Goal: Transaction & Acquisition: Purchase product/service

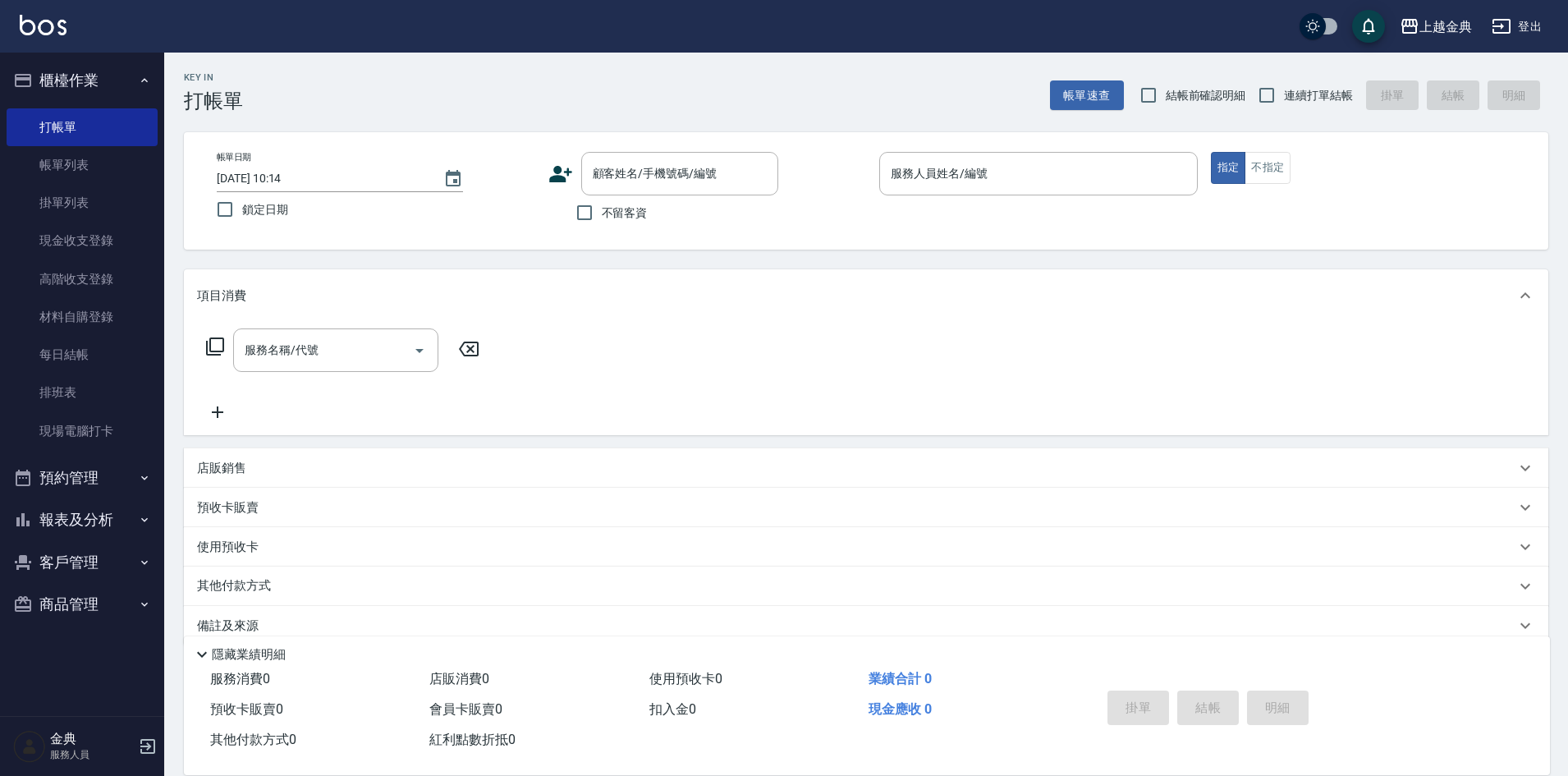
click at [1298, 101] on span "連續打單結帳" at bounding box center [1318, 96] width 69 height 17
click at [1284, 101] on input "連續打單結帳" at bounding box center [1266, 95] width 35 height 35
checkbox input "true"
click at [1122, 177] on input "服務人員姓名/編號" at bounding box center [1038, 174] width 303 height 29
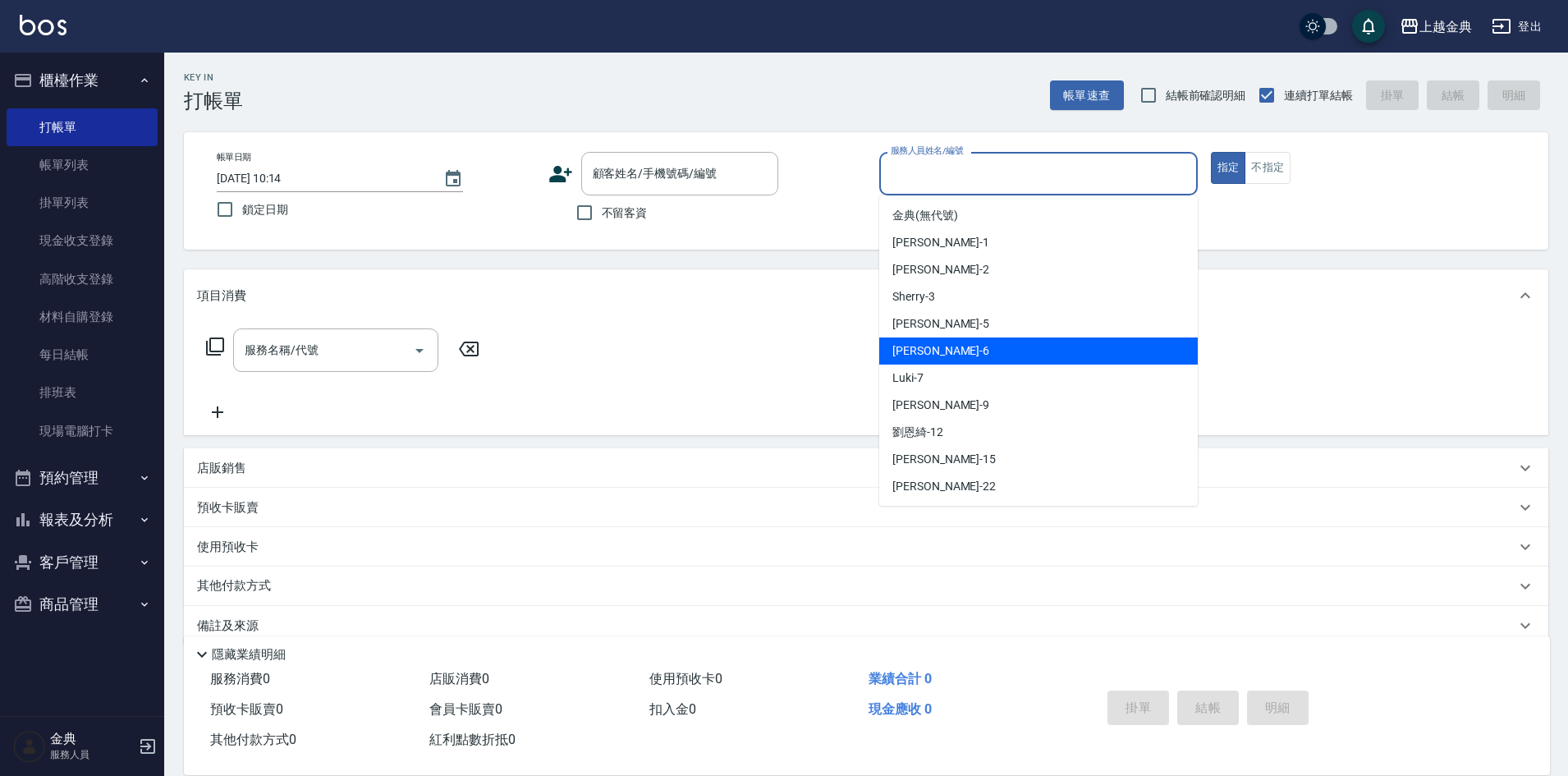
drag, startPoint x: 1029, startPoint y: 364, endPoint x: 686, endPoint y: 270, distance: 355.6
click at [1026, 364] on div "[PERSON_NAME] -6" at bounding box center [1039, 351] width 319 height 27
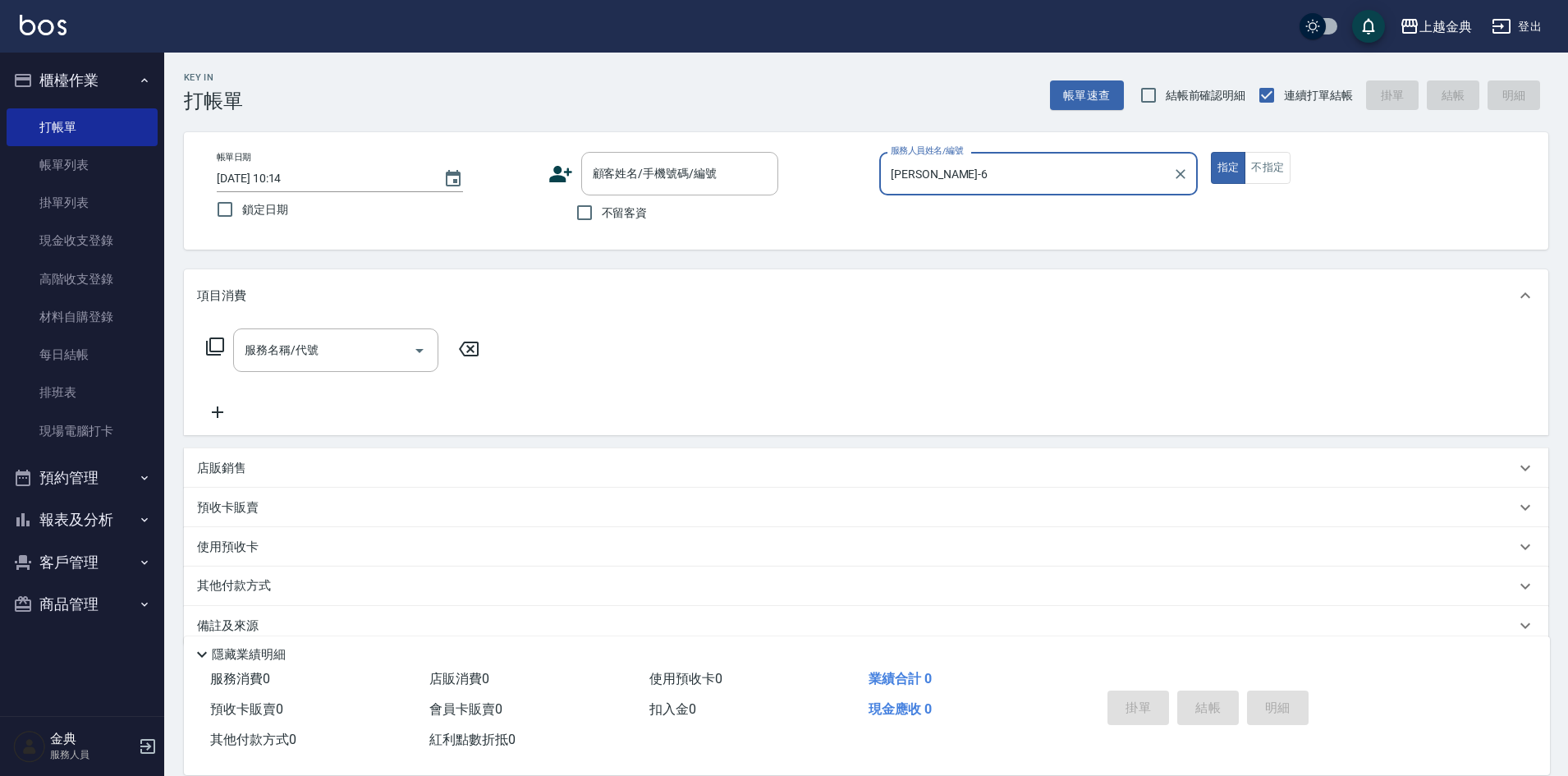
click at [1126, 175] on input "[PERSON_NAME]-6" at bounding box center [1025, 174] width 279 height 29
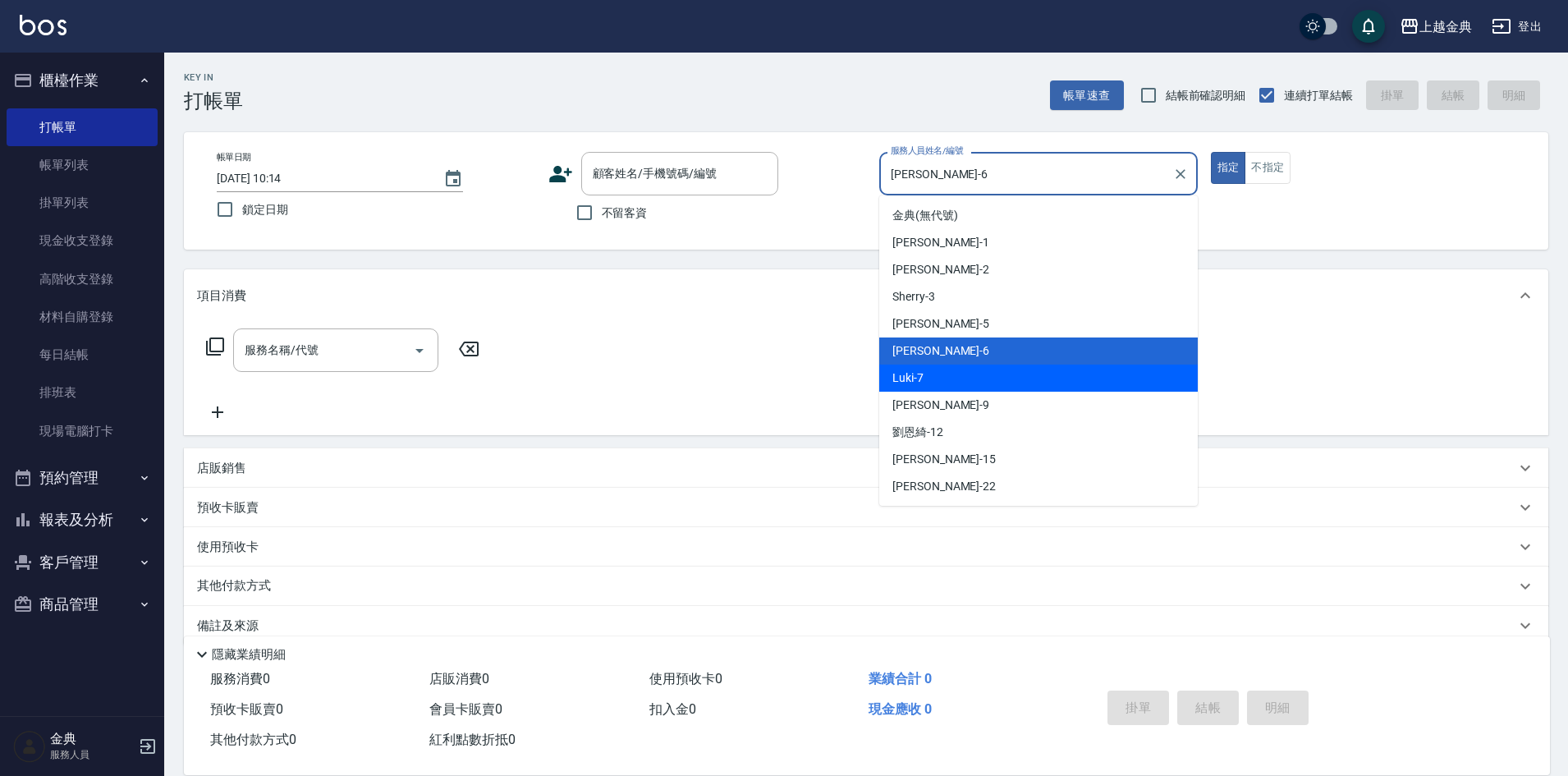
click at [1023, 365] on div "Luki -7" at bounding box center [1039, 378] width 319 height 27
type input "Luki-7"
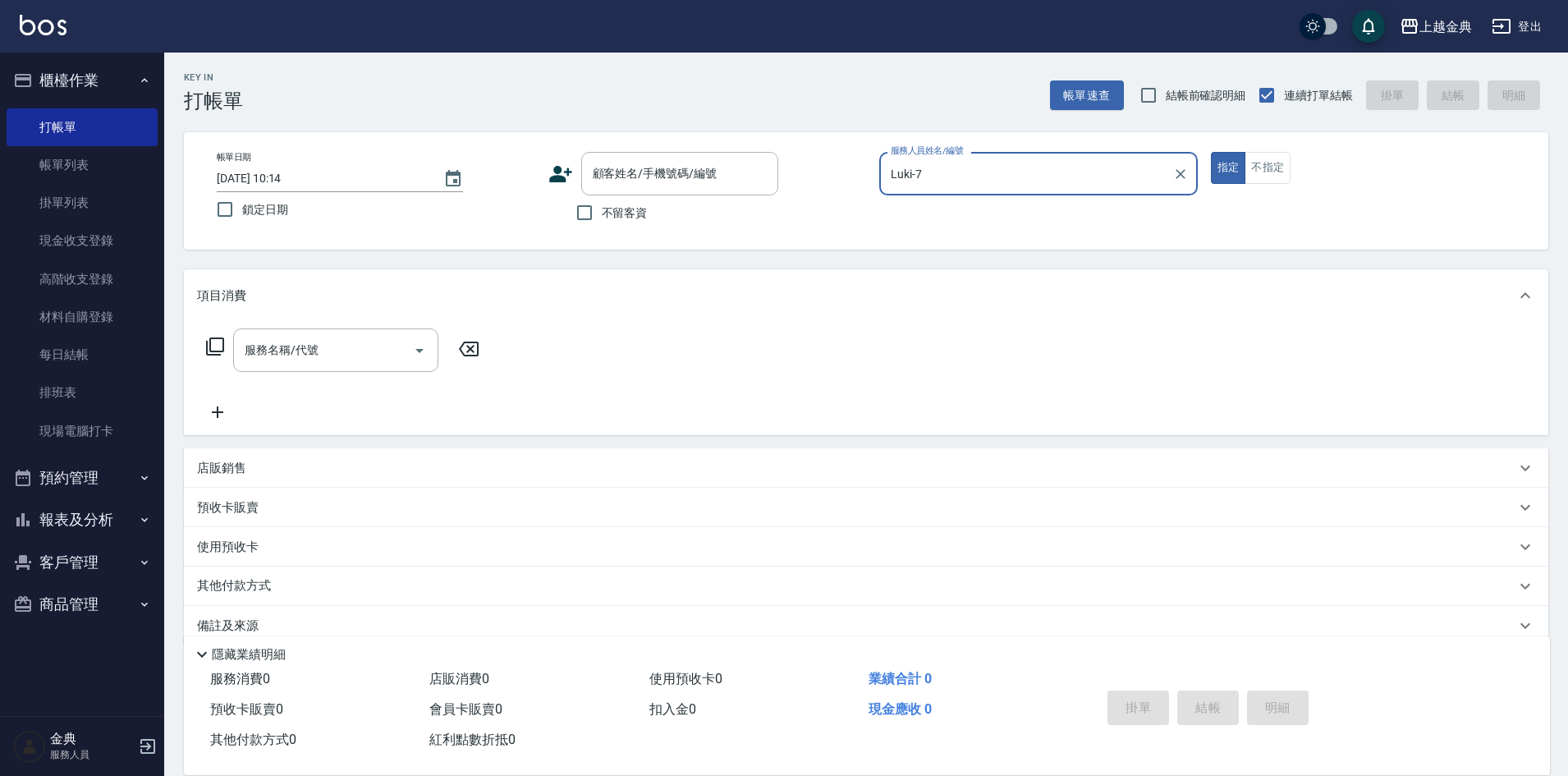
click at [604, 209] on span "不留客資" at bounding box center [625, 213] width 46 height 17
click at [602, 209] on input "不留客資" at bounding box center [585, 213] width 35 height 35
checkbox input "true"
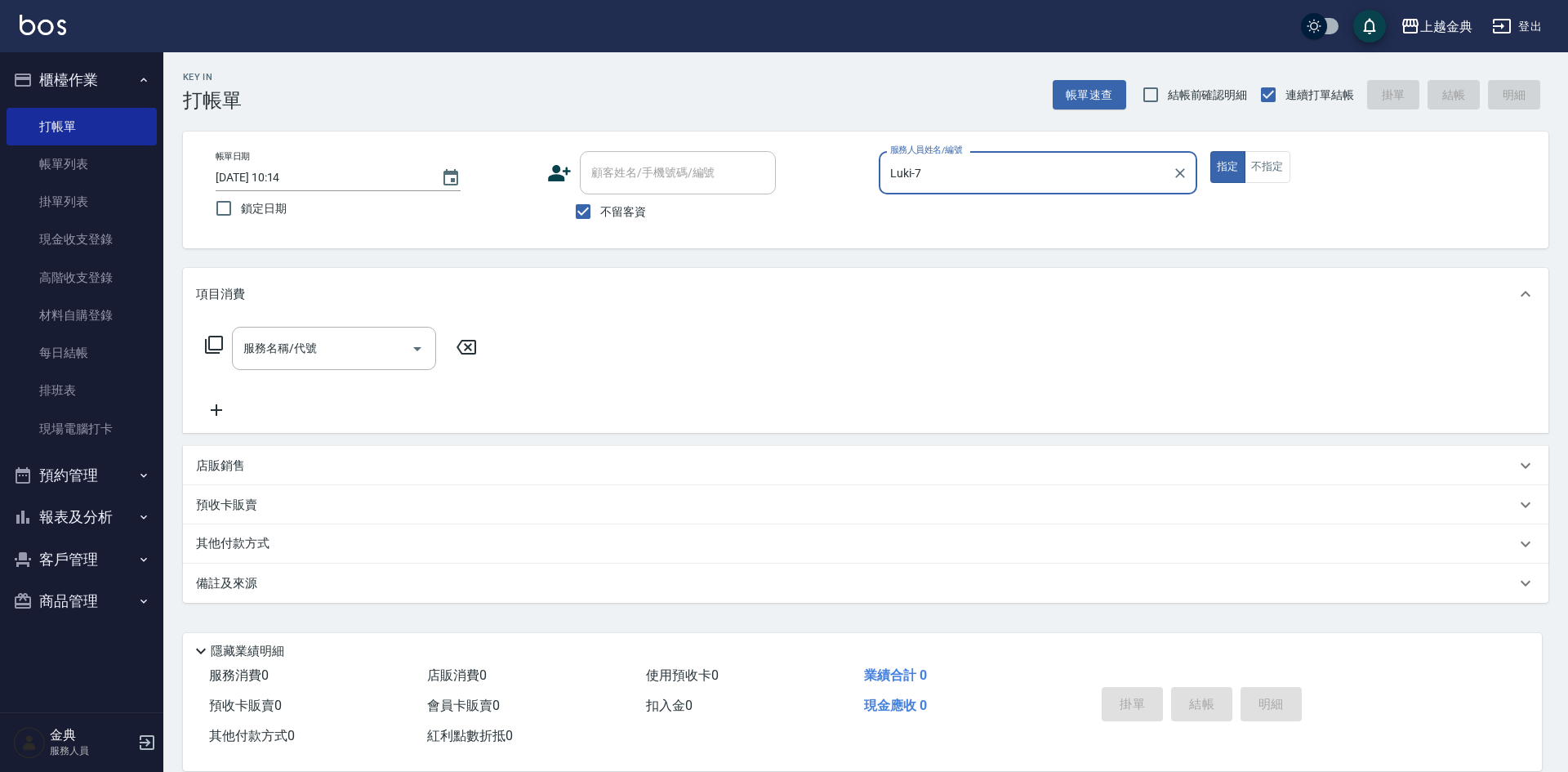
click at [211, 342] on icon at bounding box center [214, 345] width 20 height 20
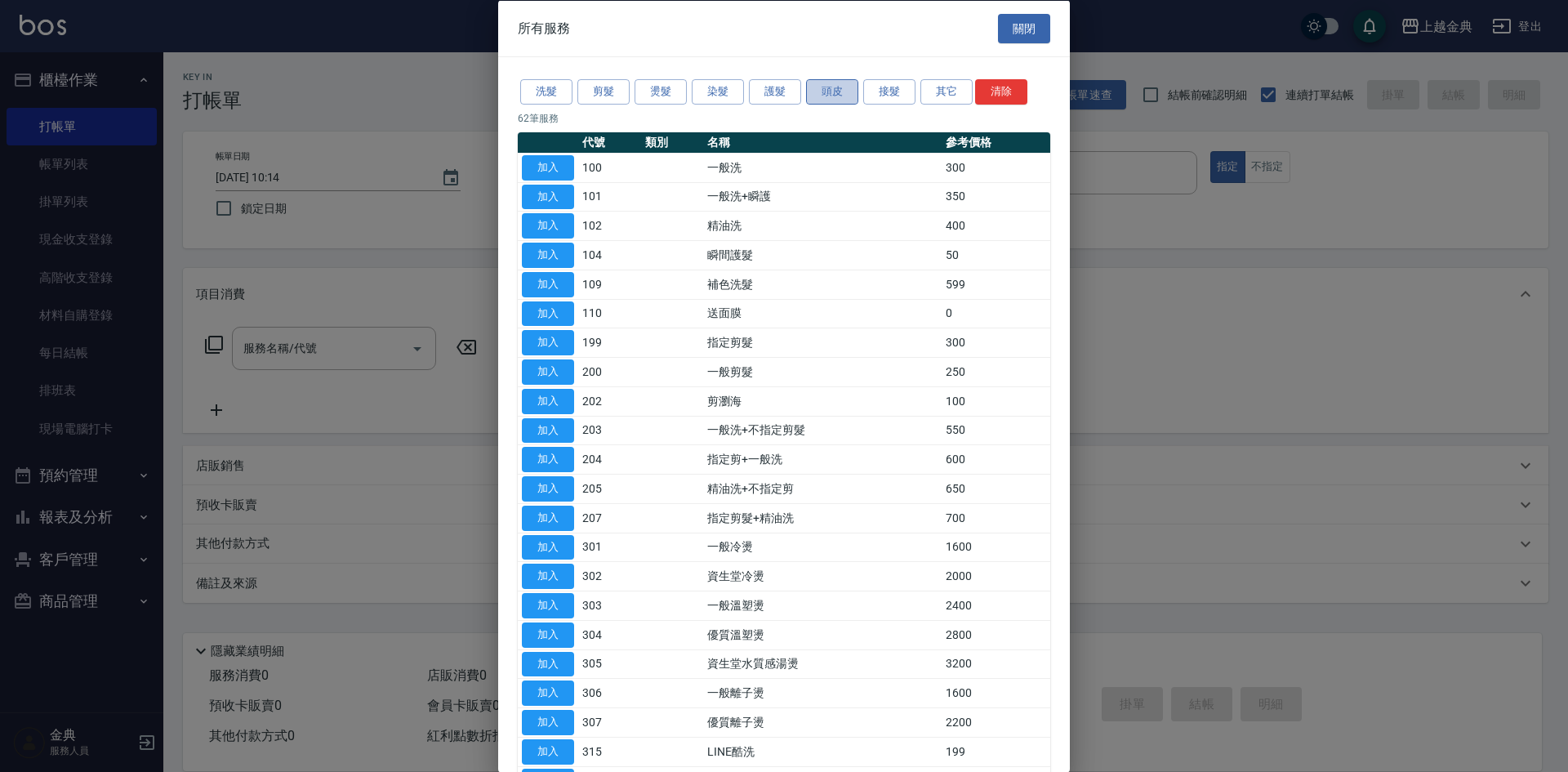
click at [834, 96] on button "頭皮" at bounding box center [832, 92] width 53 height 26
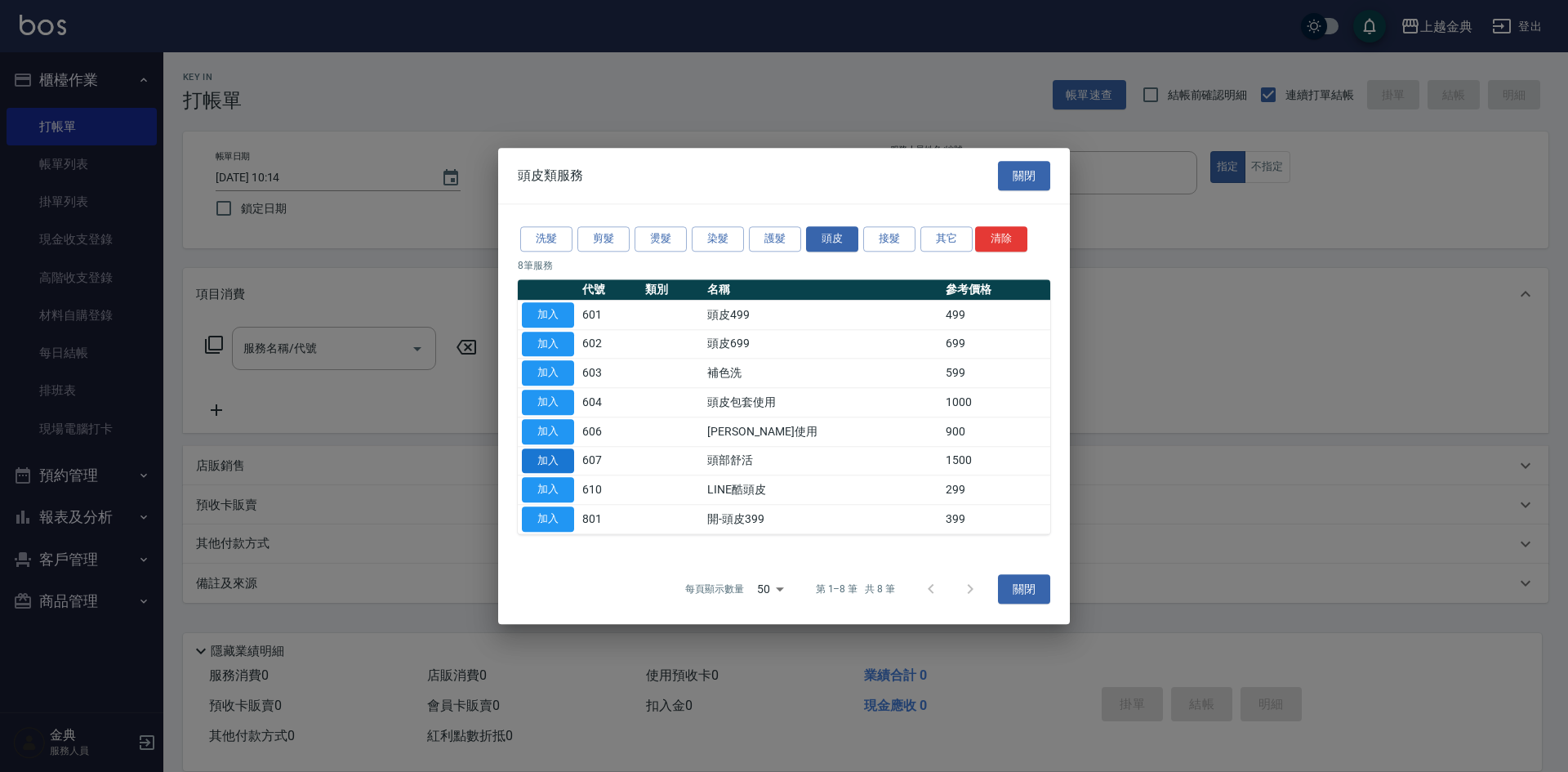
click at [549, 461] on button "加入" at bounding box center [547, 461] width 53 height 26
type input "頭部舒活(607)"
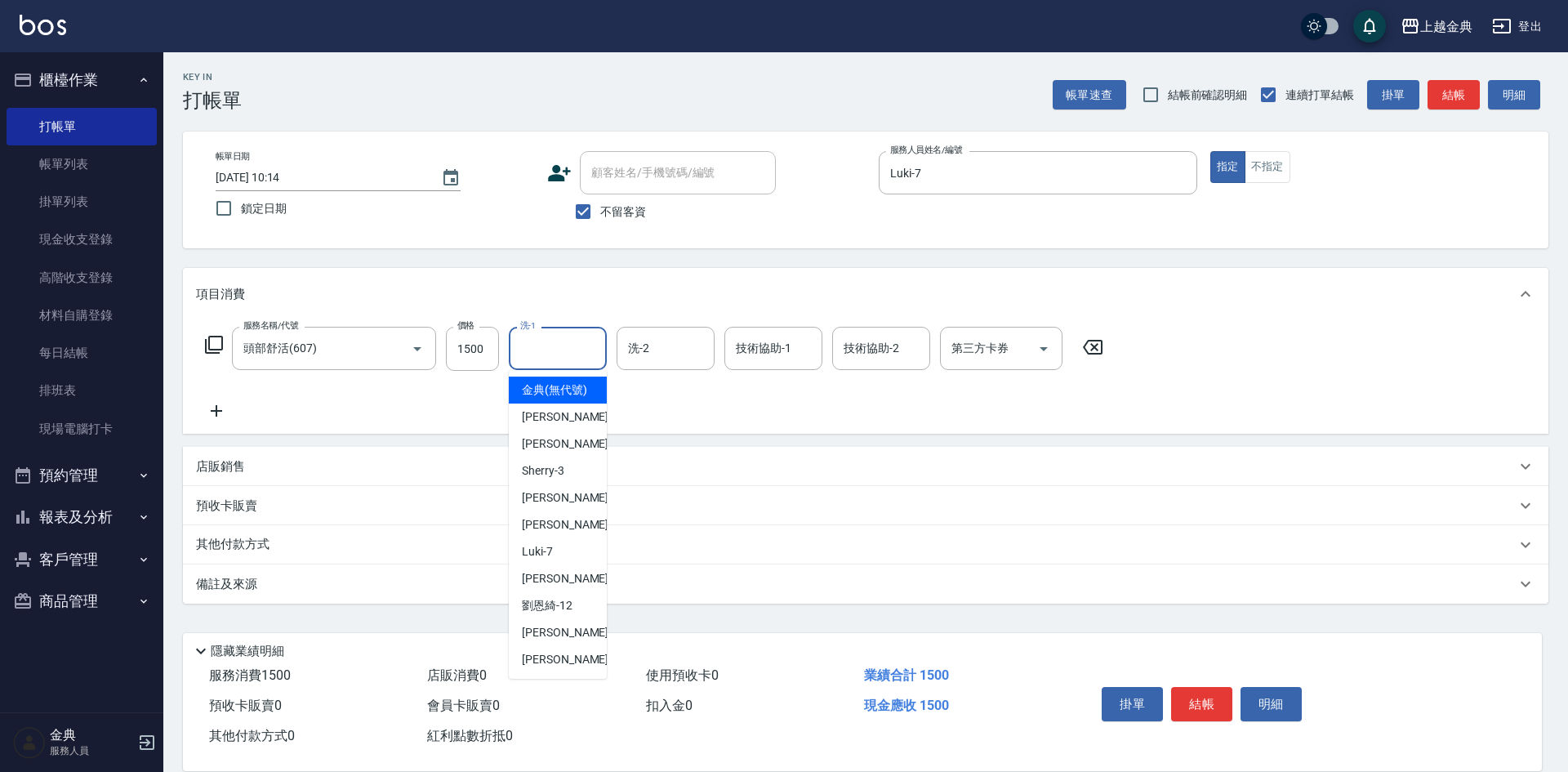
click at [563, 337] on input "洗-1" at bounding box center [557, 349] width 83 height 29
click at [555, 614] on span "[PERSON_NAME]-12" at bounding box center [546, 606] width 51 height 17
type input "[PERSON_NAME]-12"
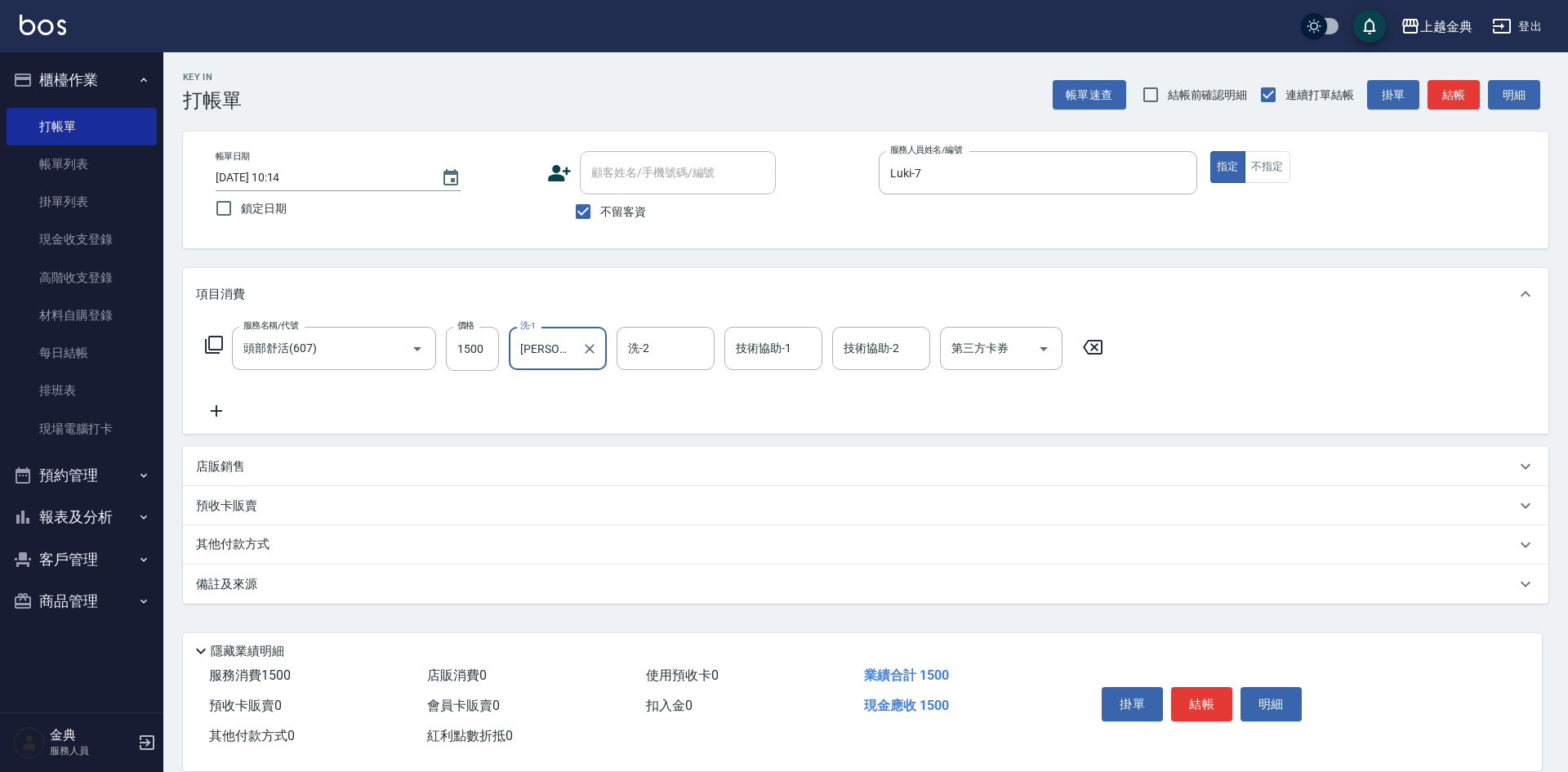
click at [861, 345] on div "技術協助-2 技術協助-2" at bounding box center [880, 348] width 98 height 43
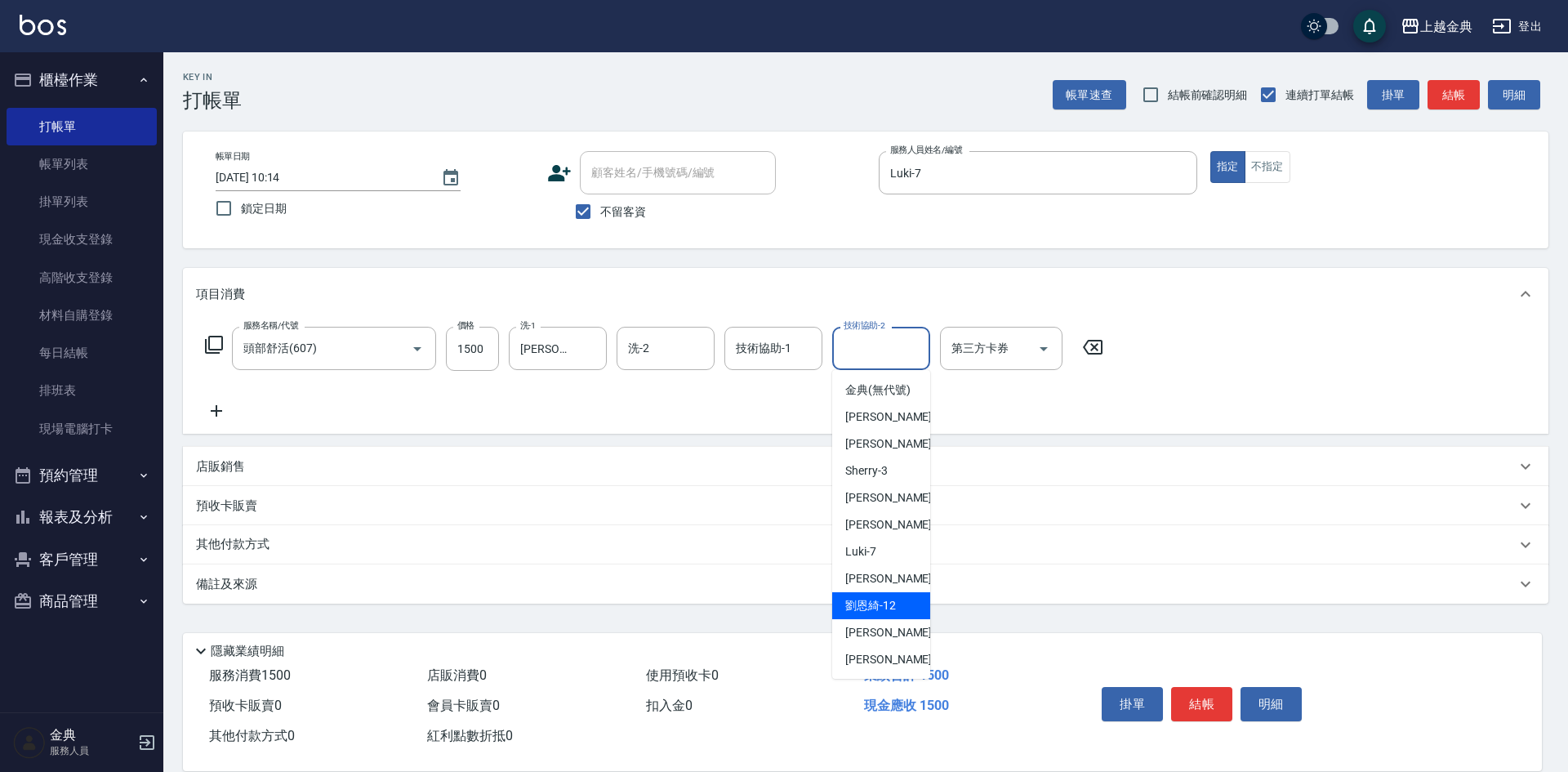
click at [858, 614] on span "[PERSON_NAME]-12" at bounding box center [870, 606] width 51 height 17
type input "[PERSON_NAME]-12"
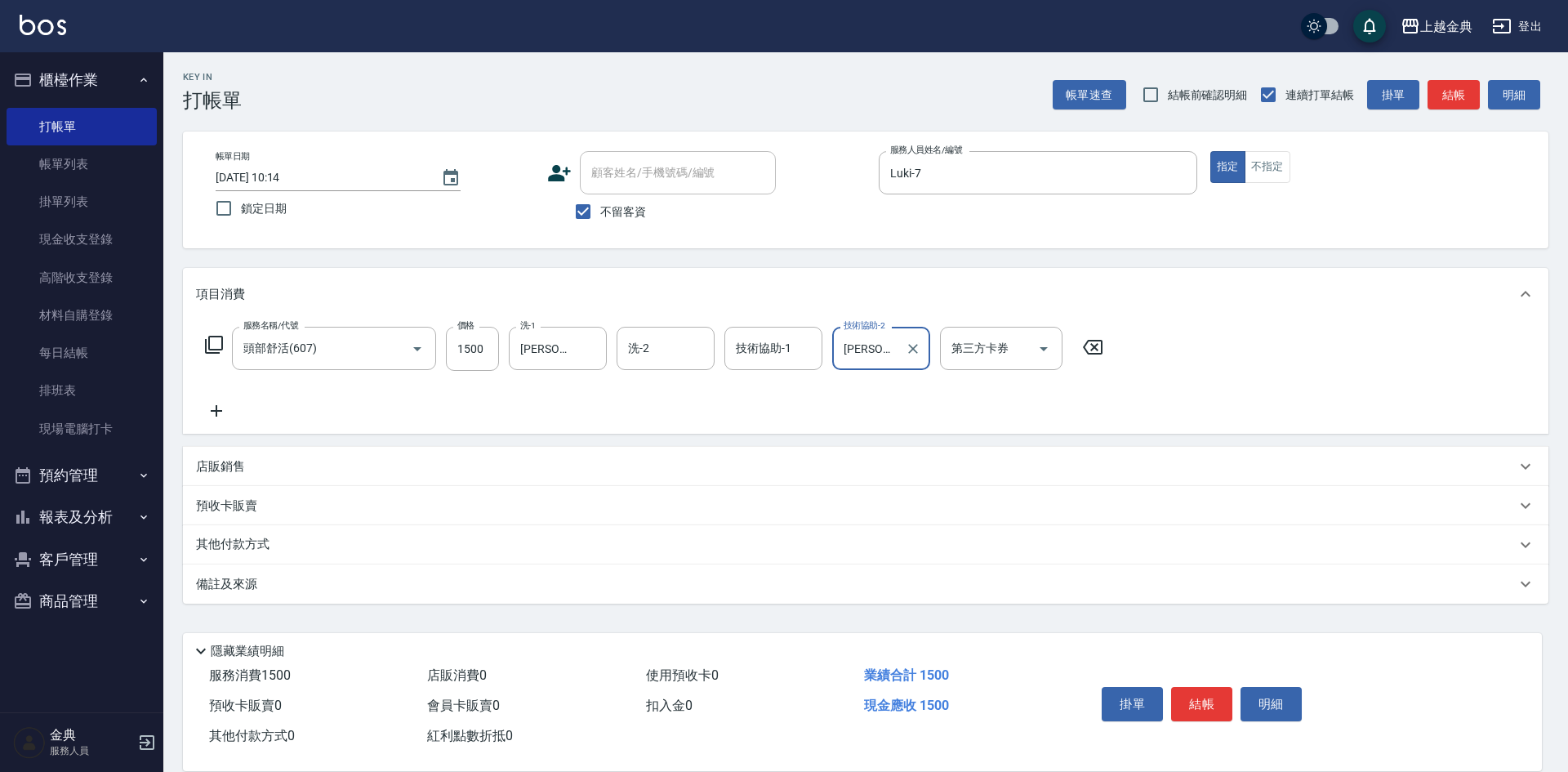
click at [1202, 689] on button "結帳" at bounding box center [1201, 704] width 61 height 34
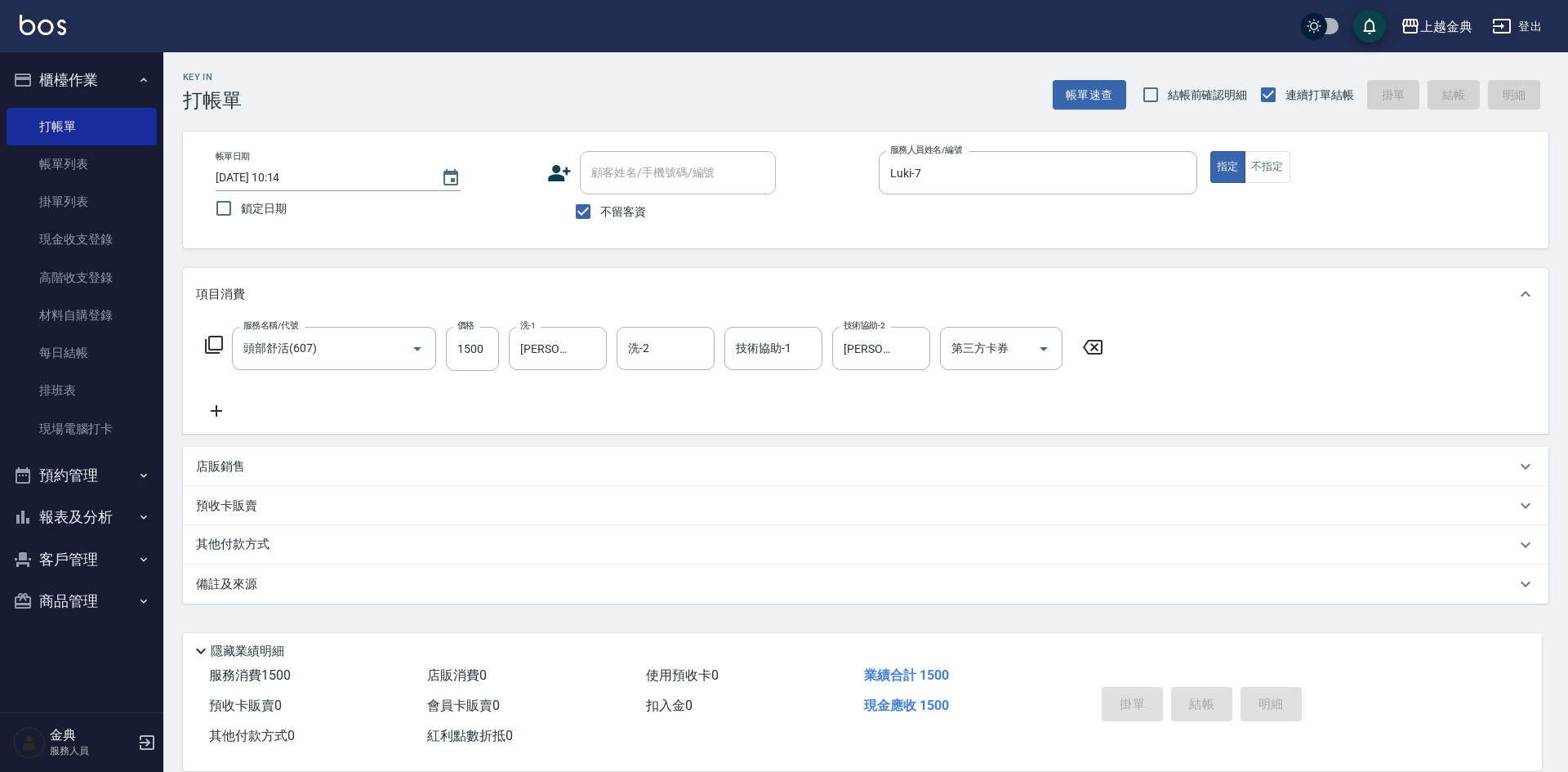
type input "[DATE] 12:59"
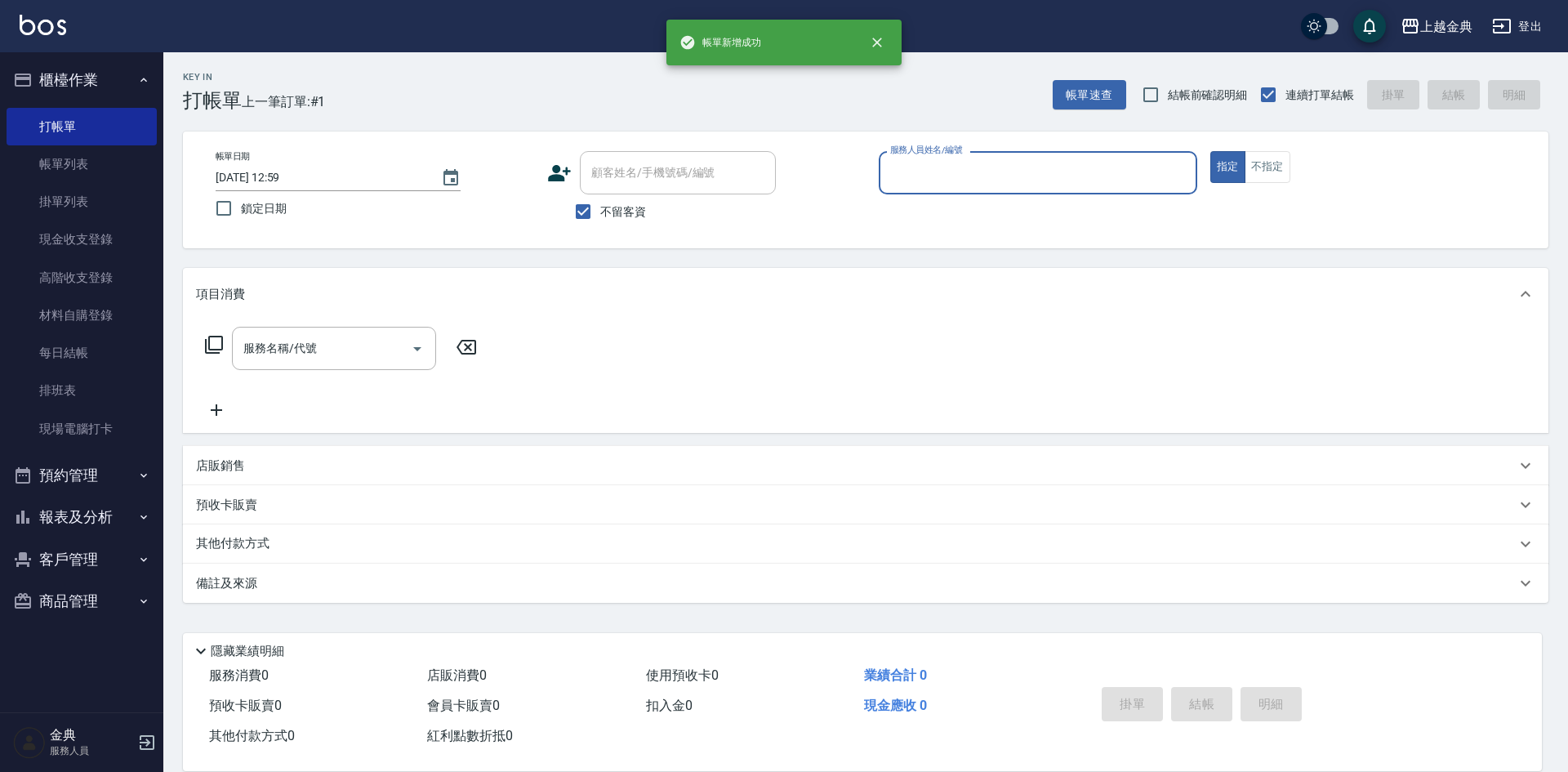
click at [640, 219] on span "不留客資" at bounding box center [623, 212] width 46 height 17
click at [600, 219] on input "不留客資" at bounding box center [583, 212] width 34 height 34
checkbox input "false"
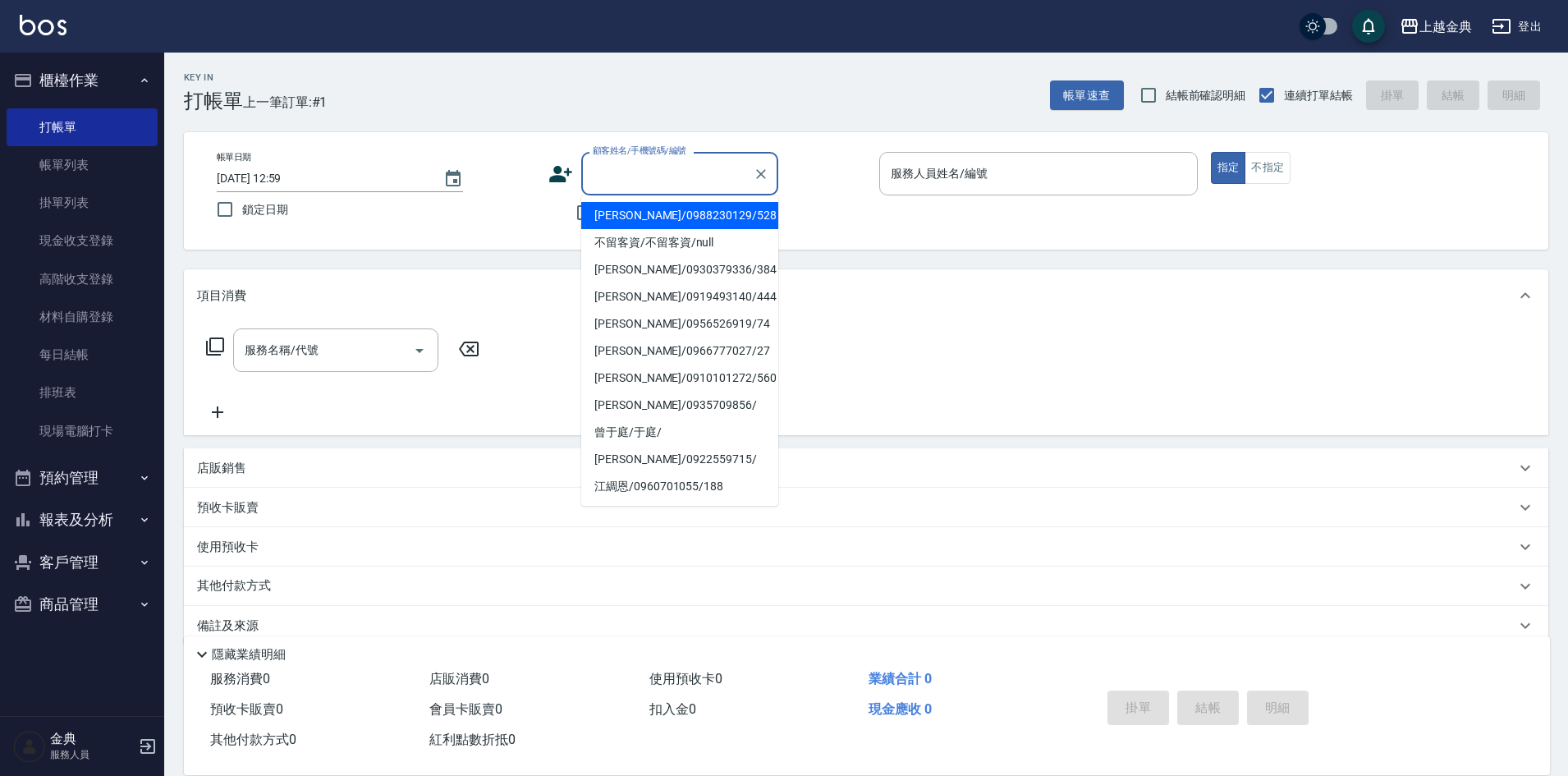
click at [664, 180] on input "顧客姓名/手機號碼/編號" at bounding box center [667, 174] width 157 height 29
drag, startPoint x: 922, startPoint y: 182, endPoint x: 922, endPoint y: 194, distance: 12.0
click at [922, 183] on input "服務人員姓名/編號" at bounding box center [1038, 174] width 303 height 29
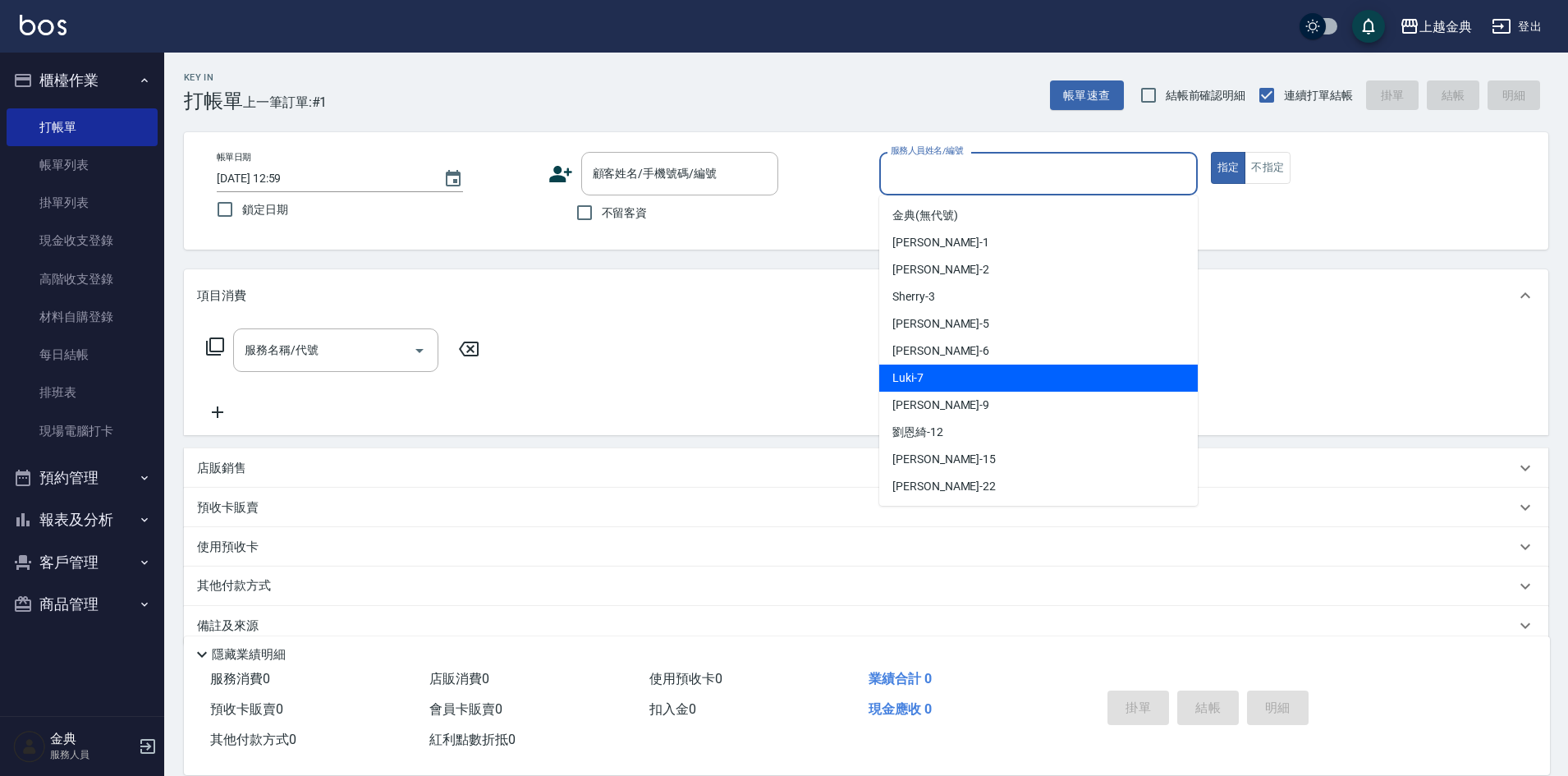
click at [941, 383] on div "Luki -7" at bounding box center [1039, 378] width 319 height 27
type input "Luki-7"
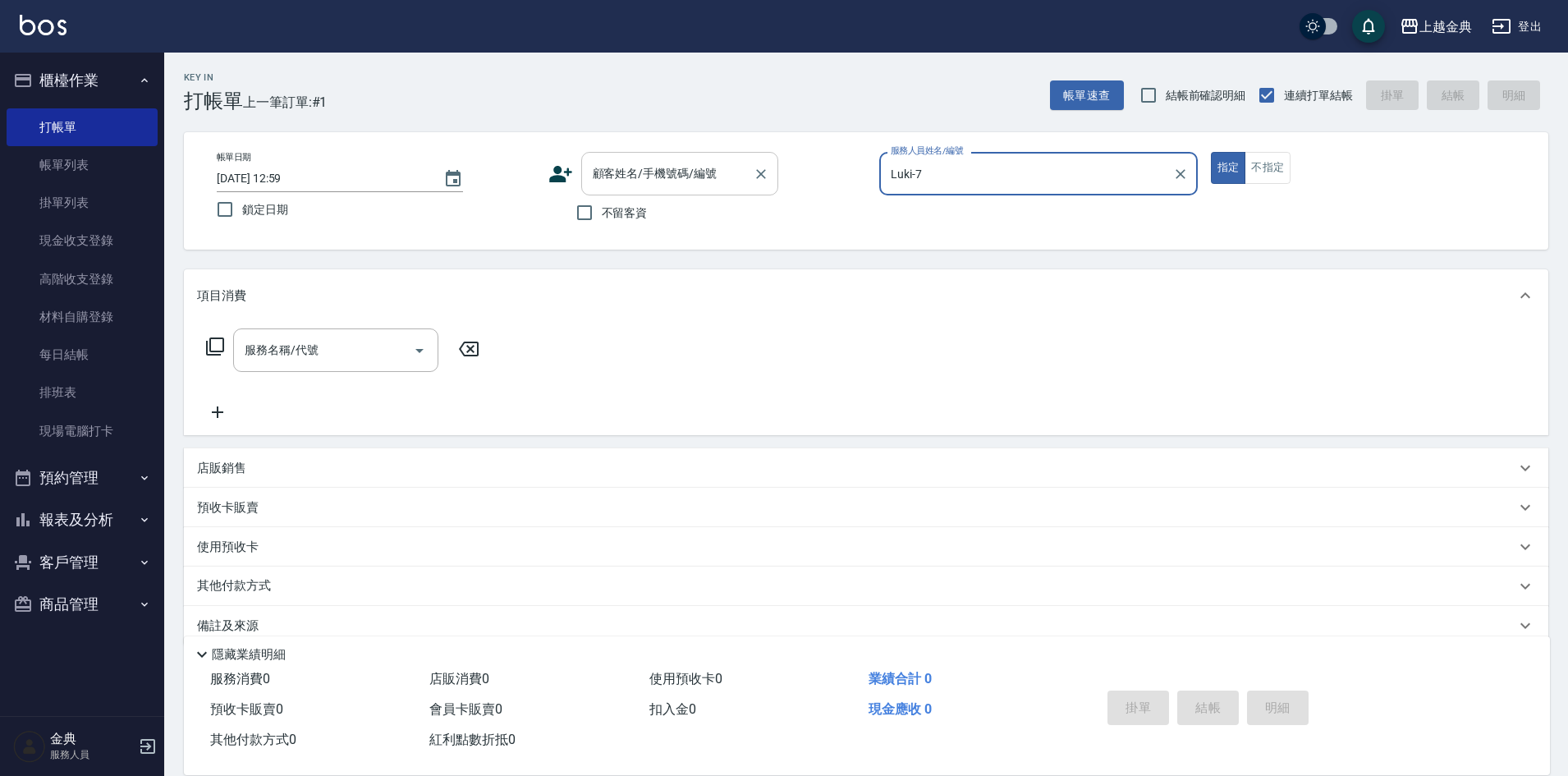
click at [635, 169] on input "顧客姓名/手機號碼/編號" at bounding box center [667, 174] width 157 height 29
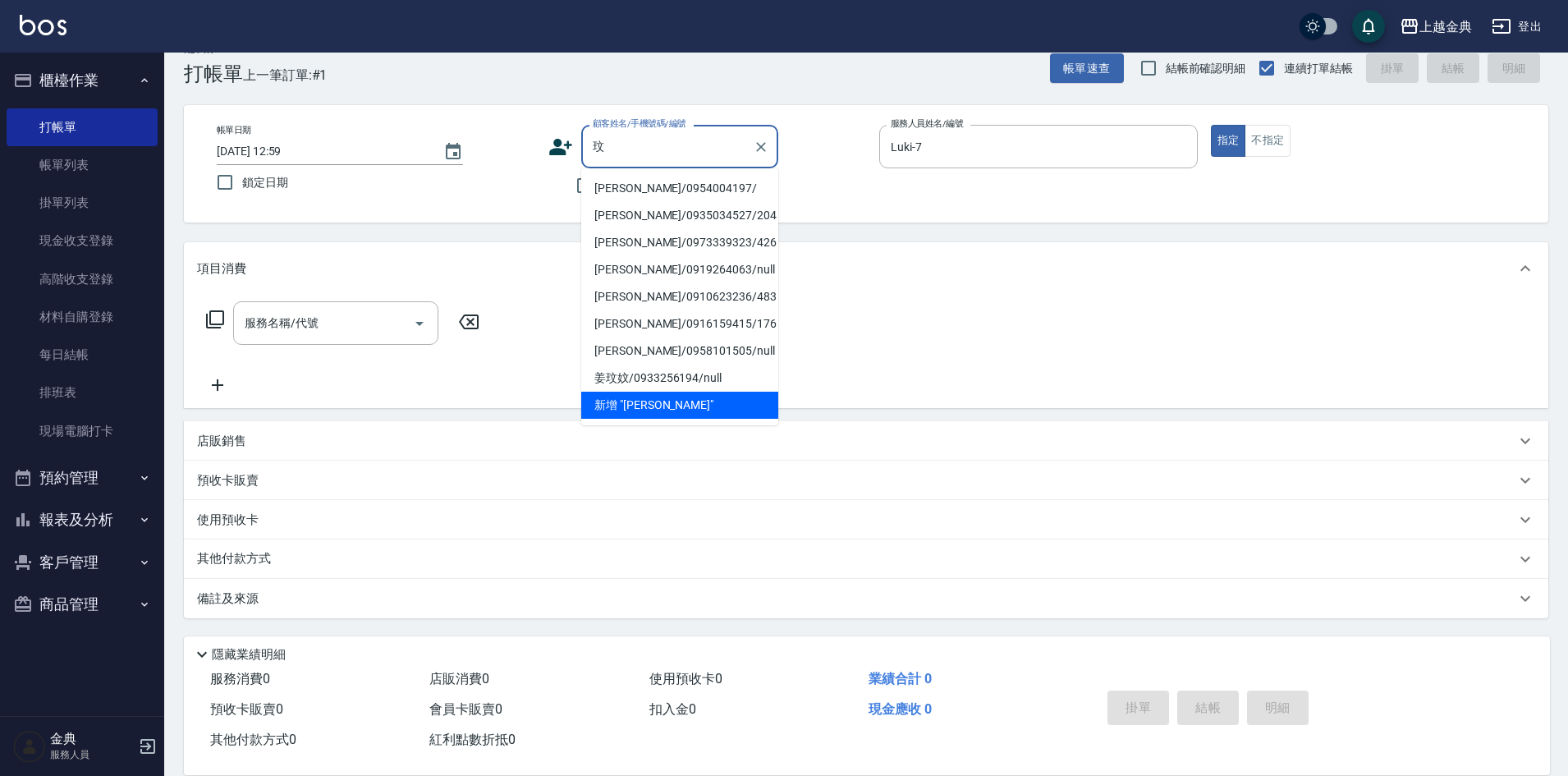
click at [642, 190] on li "[PERSON_NAME]/0954004197/" at bounding box center [679, 188] width 197 height 27
type input "[PERSON_NAME]/0954004197/"
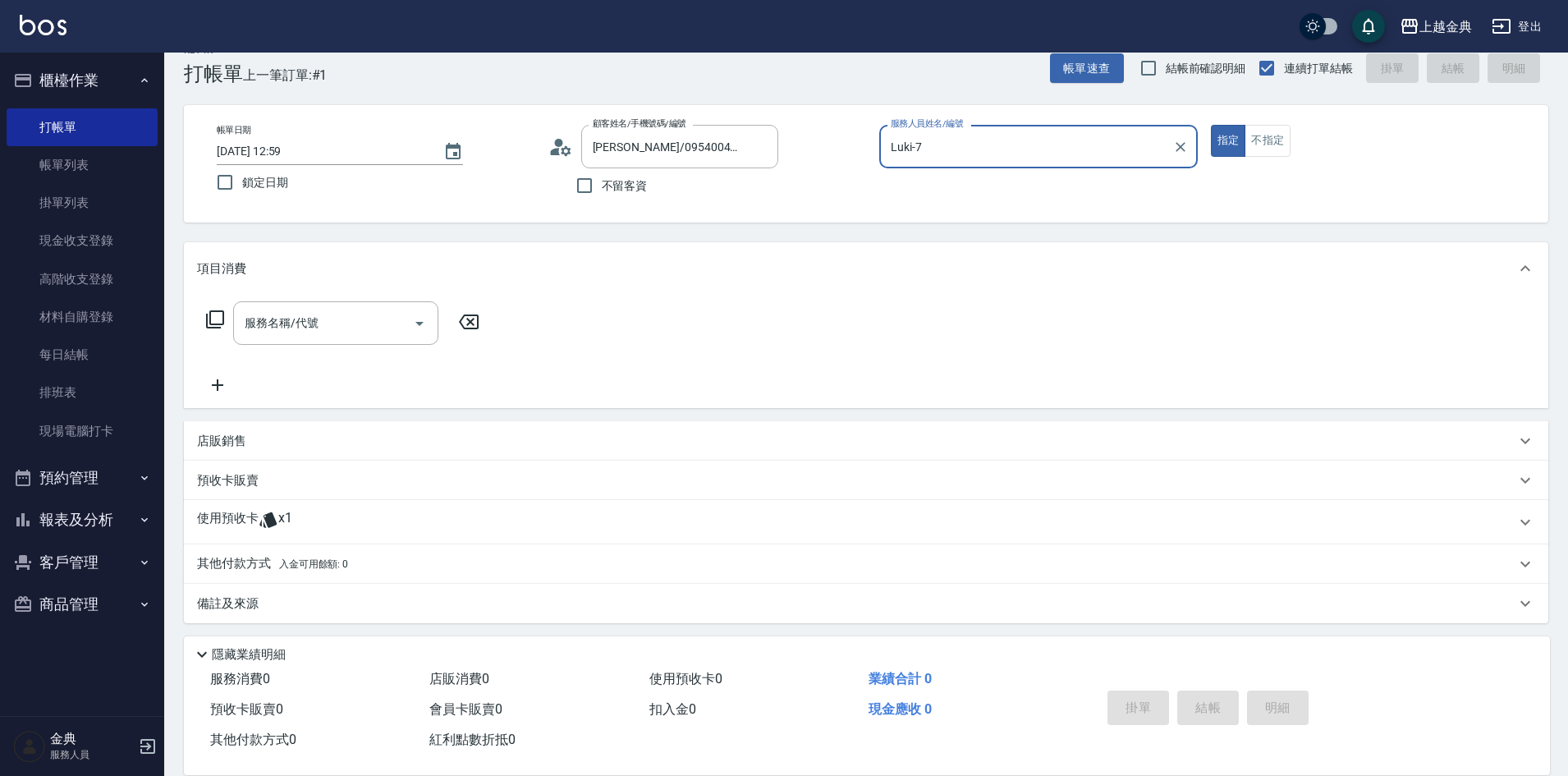
click at [252, 526] on p "使用預收卡" at bounding box center [228, 522] width 61 height 25
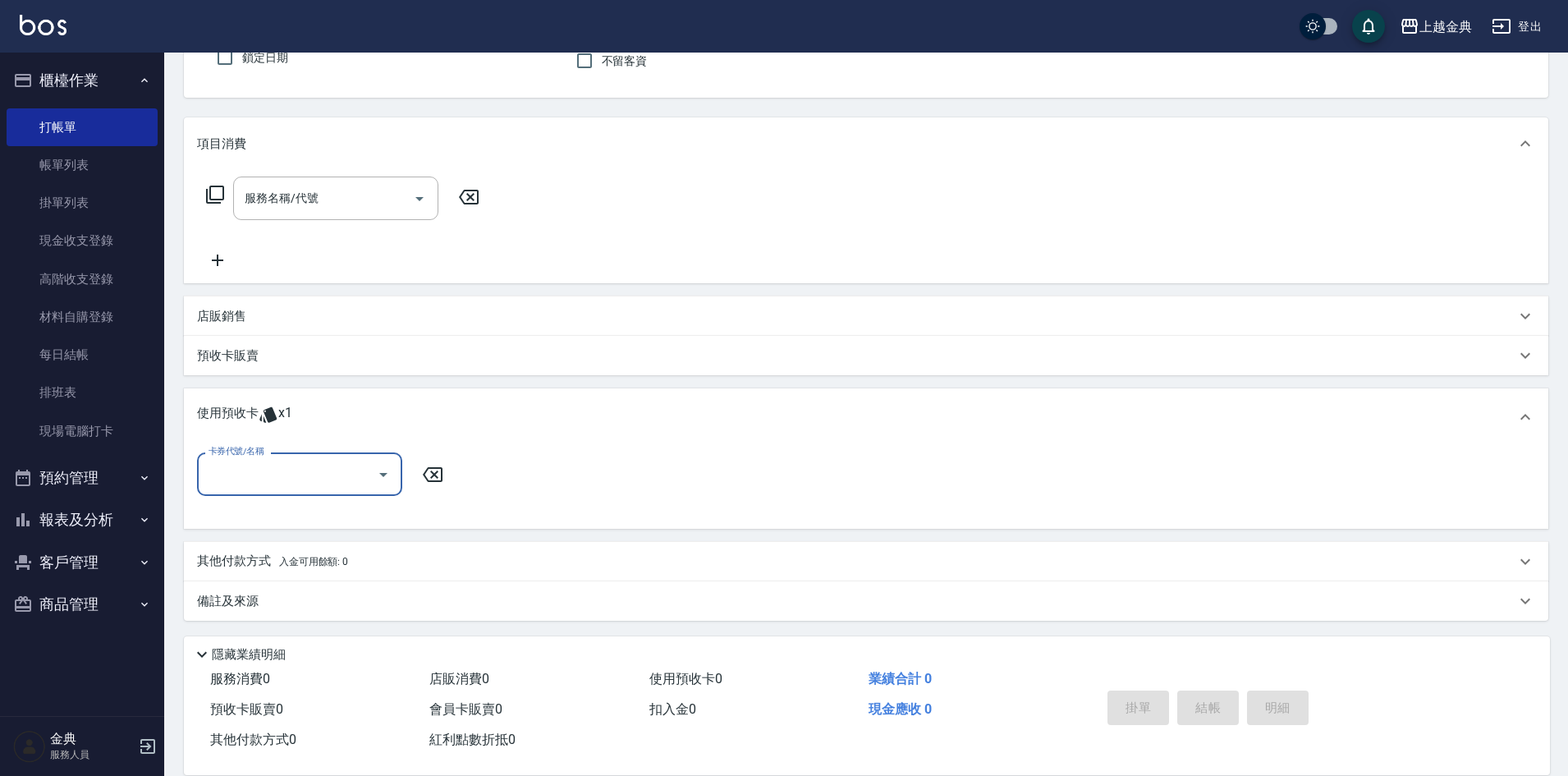
scroll to position [155, 0]
click at [262, 479] on input "卡券代號/名稱" at bounding box center [287, 472] width 166 height 29
click at [263, 516] on div "預售染髮套餐 剩餘1張" at bounding box center [300, 514] width 205 height 27
type input "預售染髮套餐"
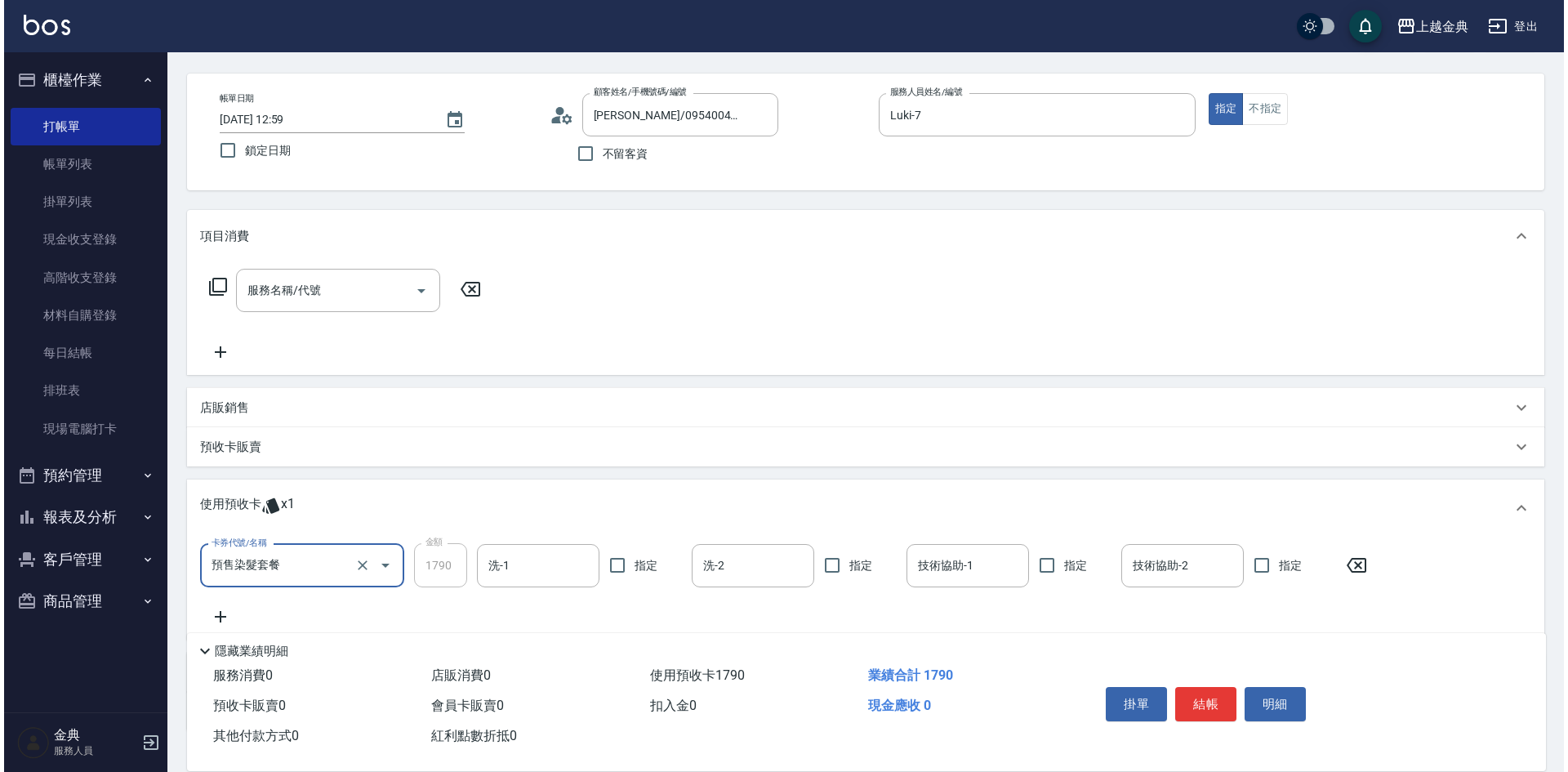
scroll to position [0, 0]
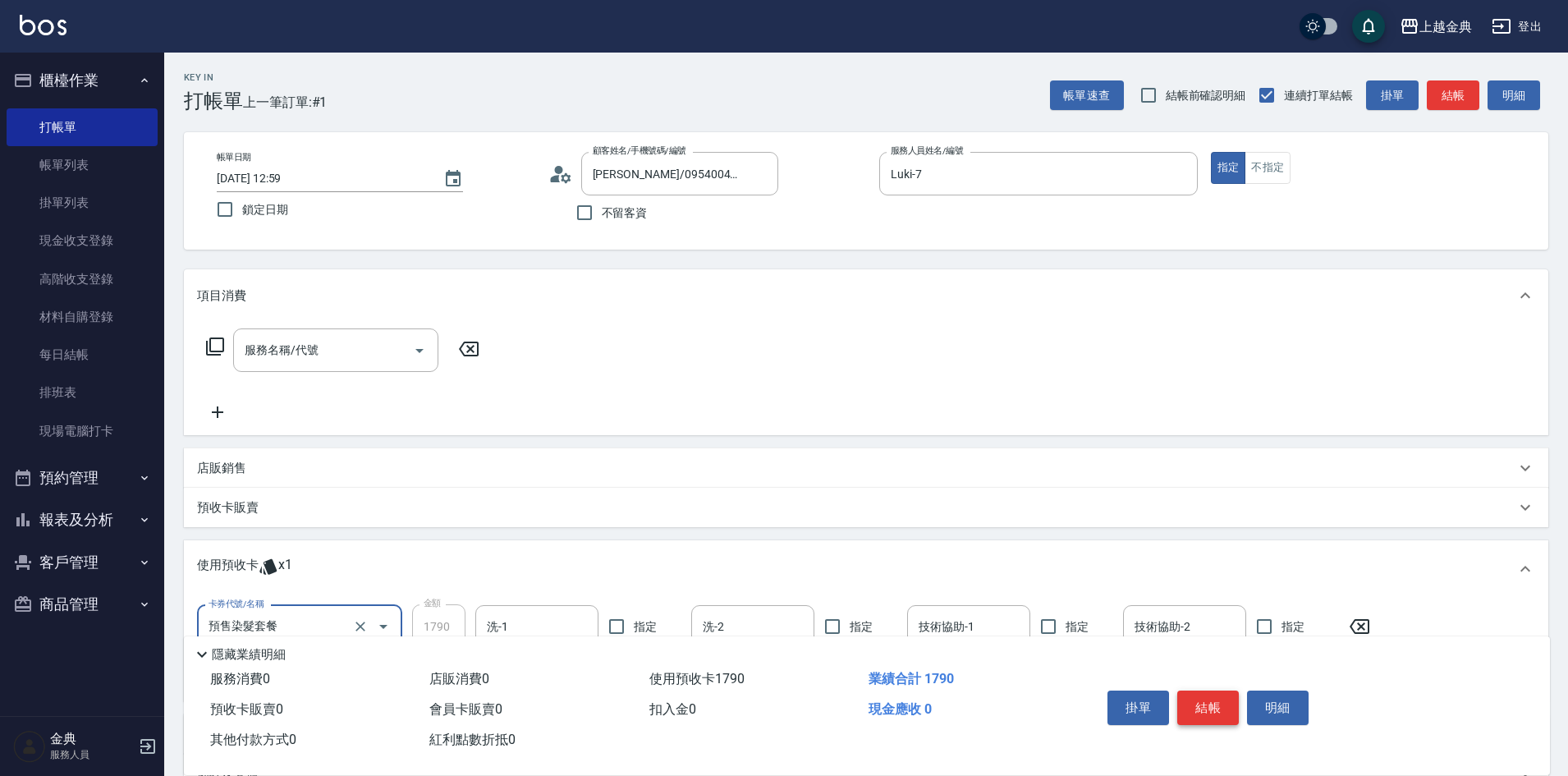
click at [1215, 707] on button "結帳" at bounding box center [1208, 708] width 61 height 35
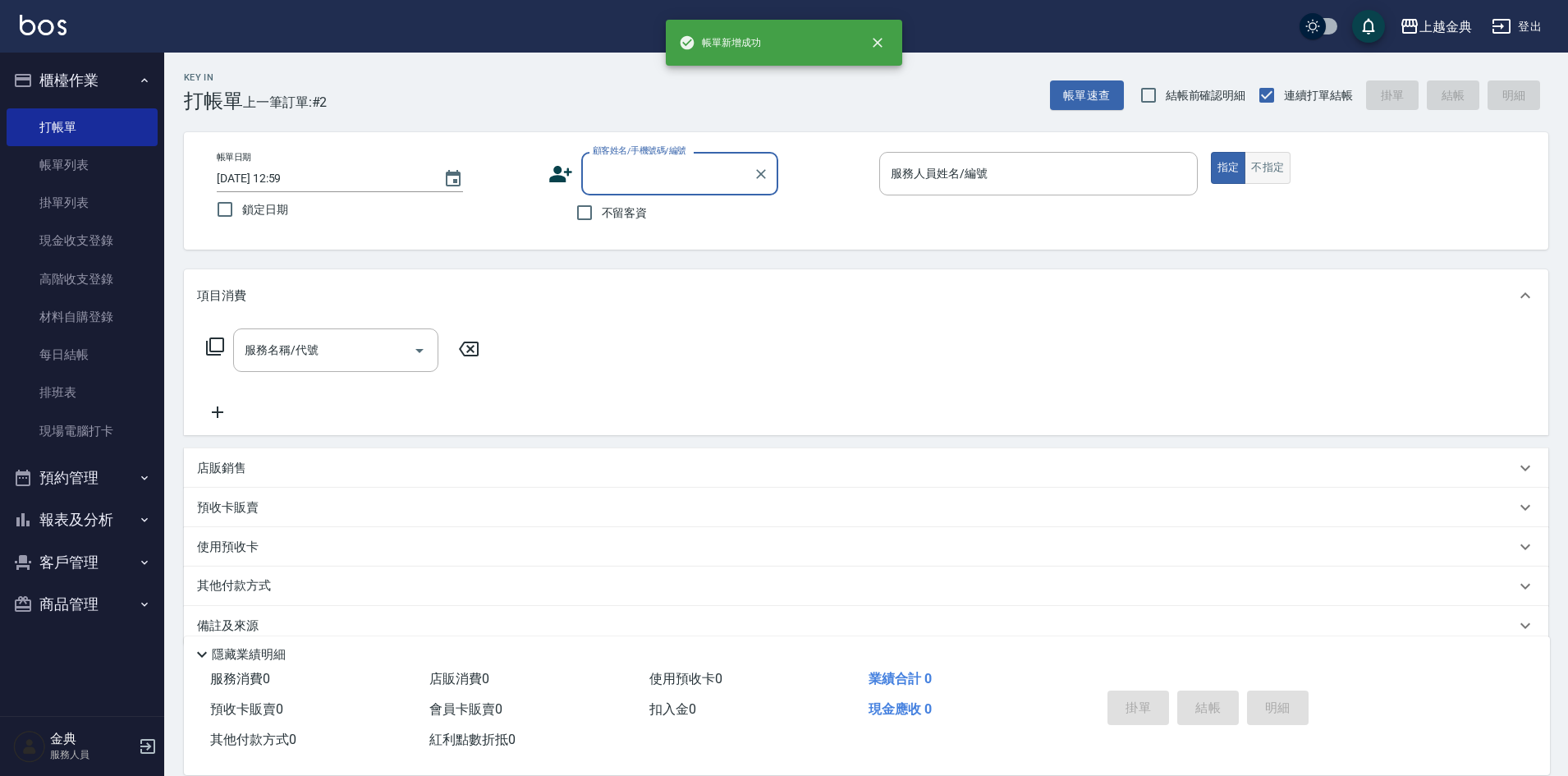
click at [1265, 163] on button "不指定" at bounding box center [1267, 167] width 46 height 32
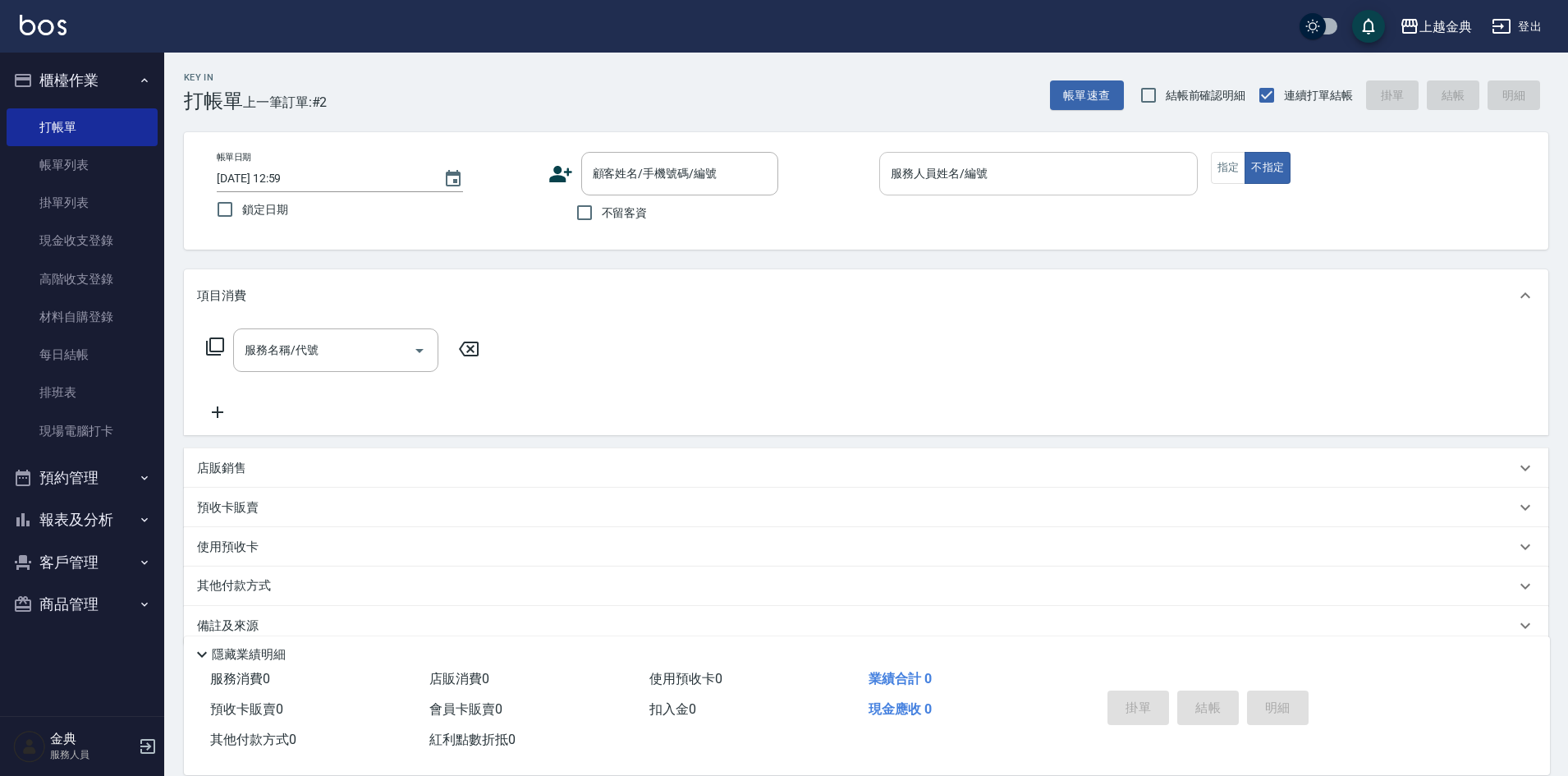
drag, startPoint x: 1109, startPoint y: 166, endPoint x: 1118, endPoint y: 187, distance: 22.8
click at [1113, 174] on input "服務人員姓名/編號" at bounding box center [1038, 174] width 303 height 29
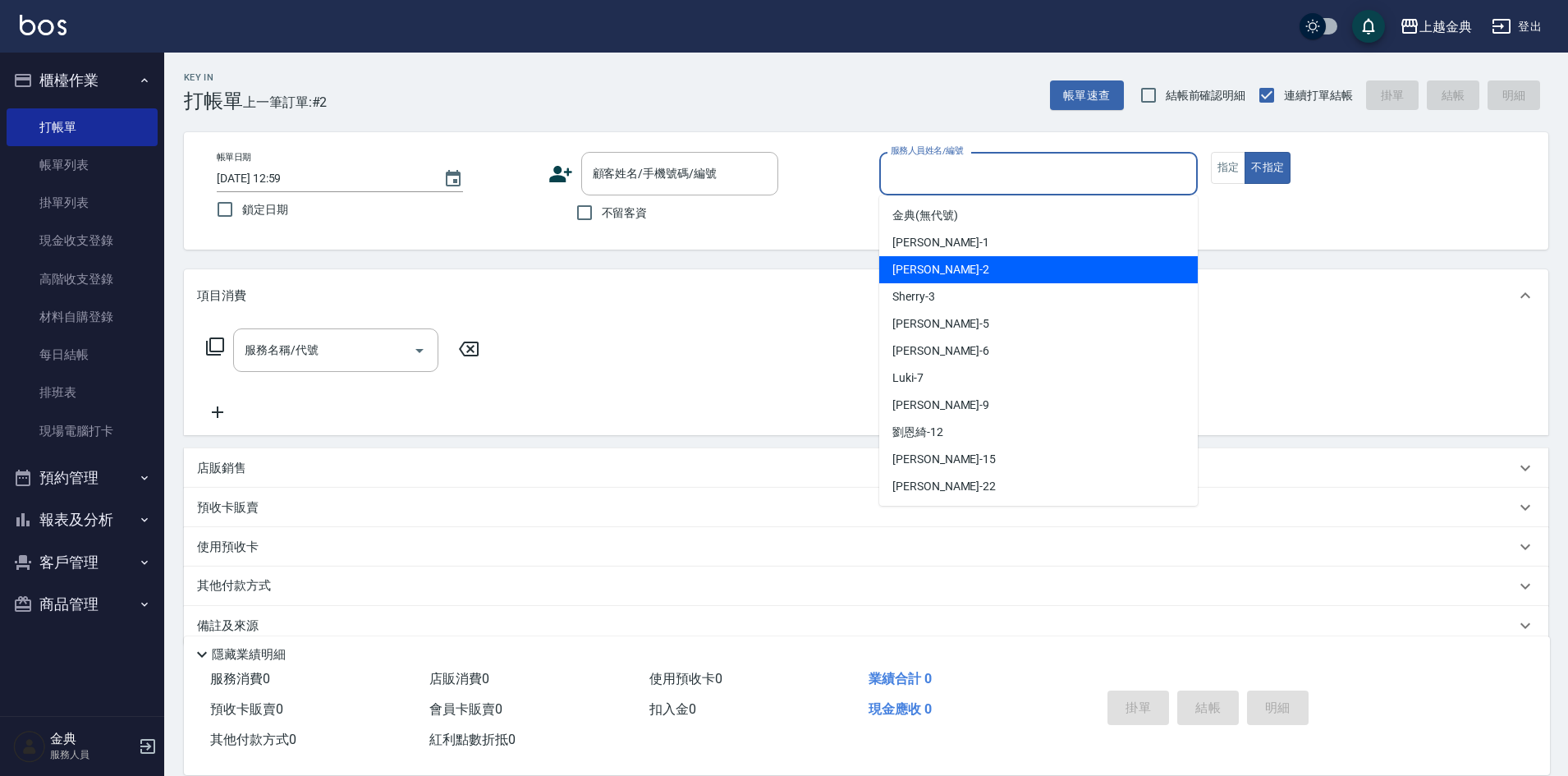
click at [1050, 281] on div "Cindy -2" at bounding box center [1039, 270] width 319 height 27
type input "Cindy-2"
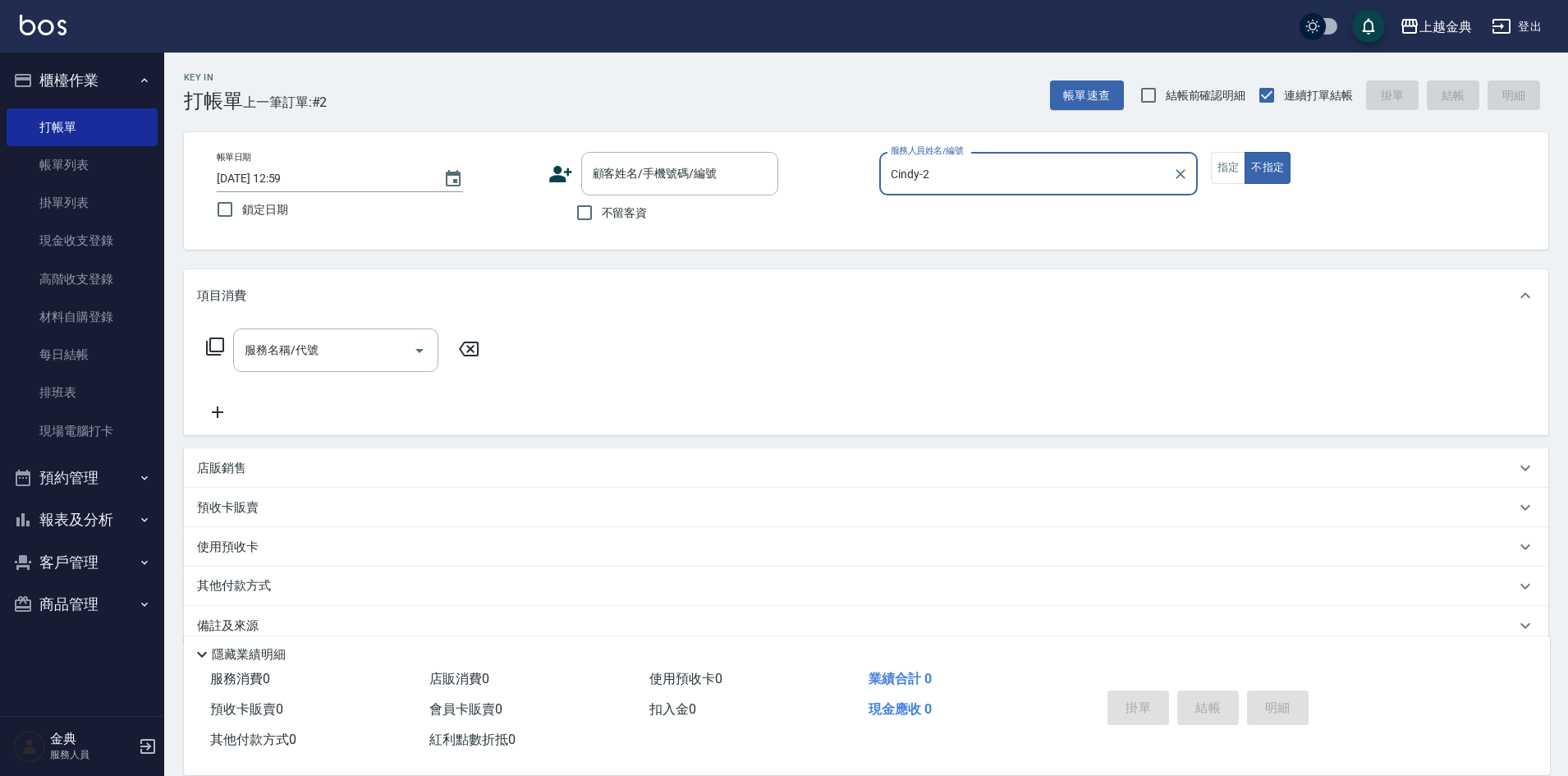
click at [605, 207] on span "不留客資" at bounding box center [625, 213] width 46 height 17
click at [602, 207] on input "不留客資" at bounding box center [585, 213] width 35 height 35
checkbox input "true"
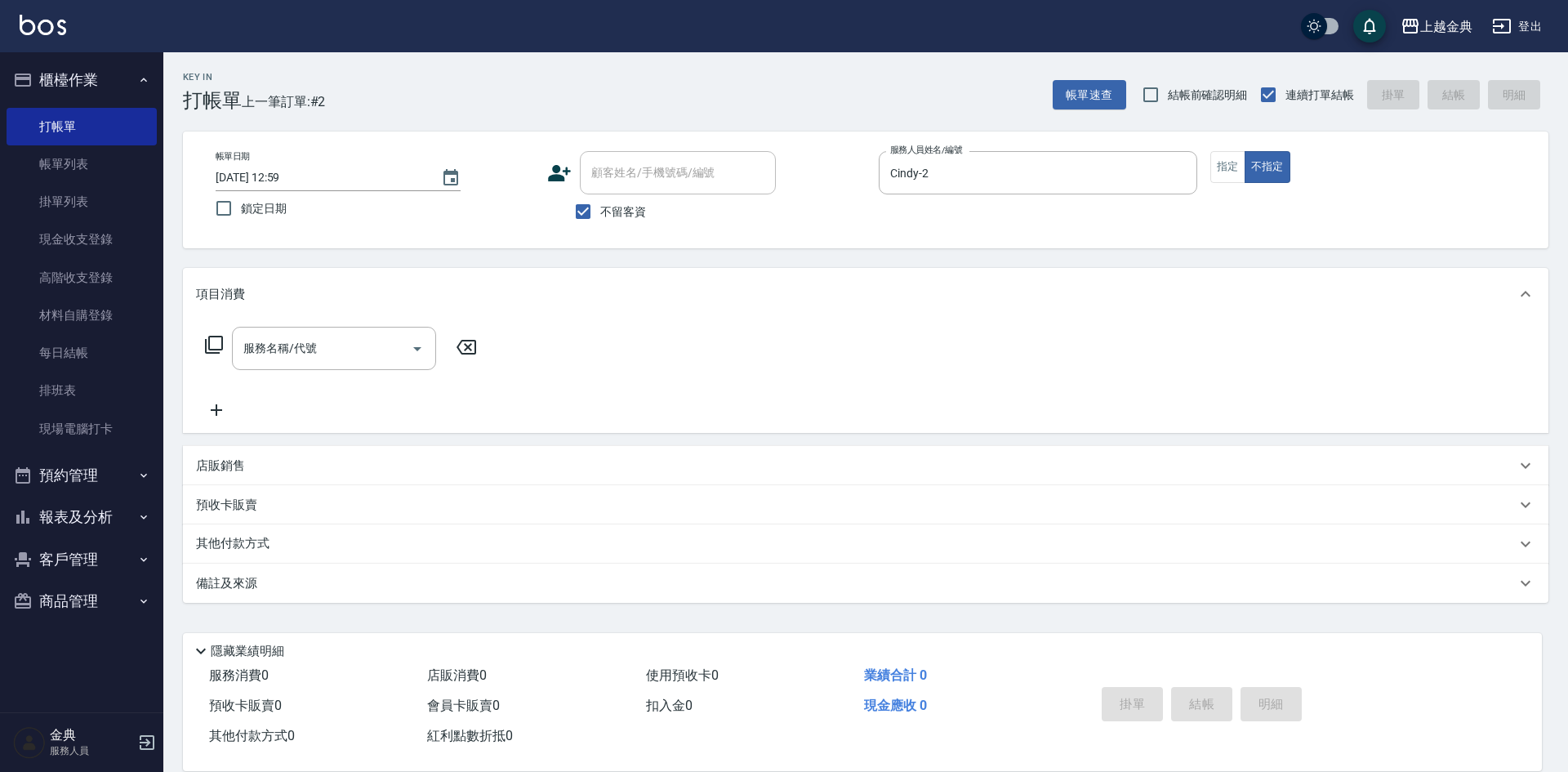
click at [222, 341] on icon at bounding box center [214, 344] width 18 height 18
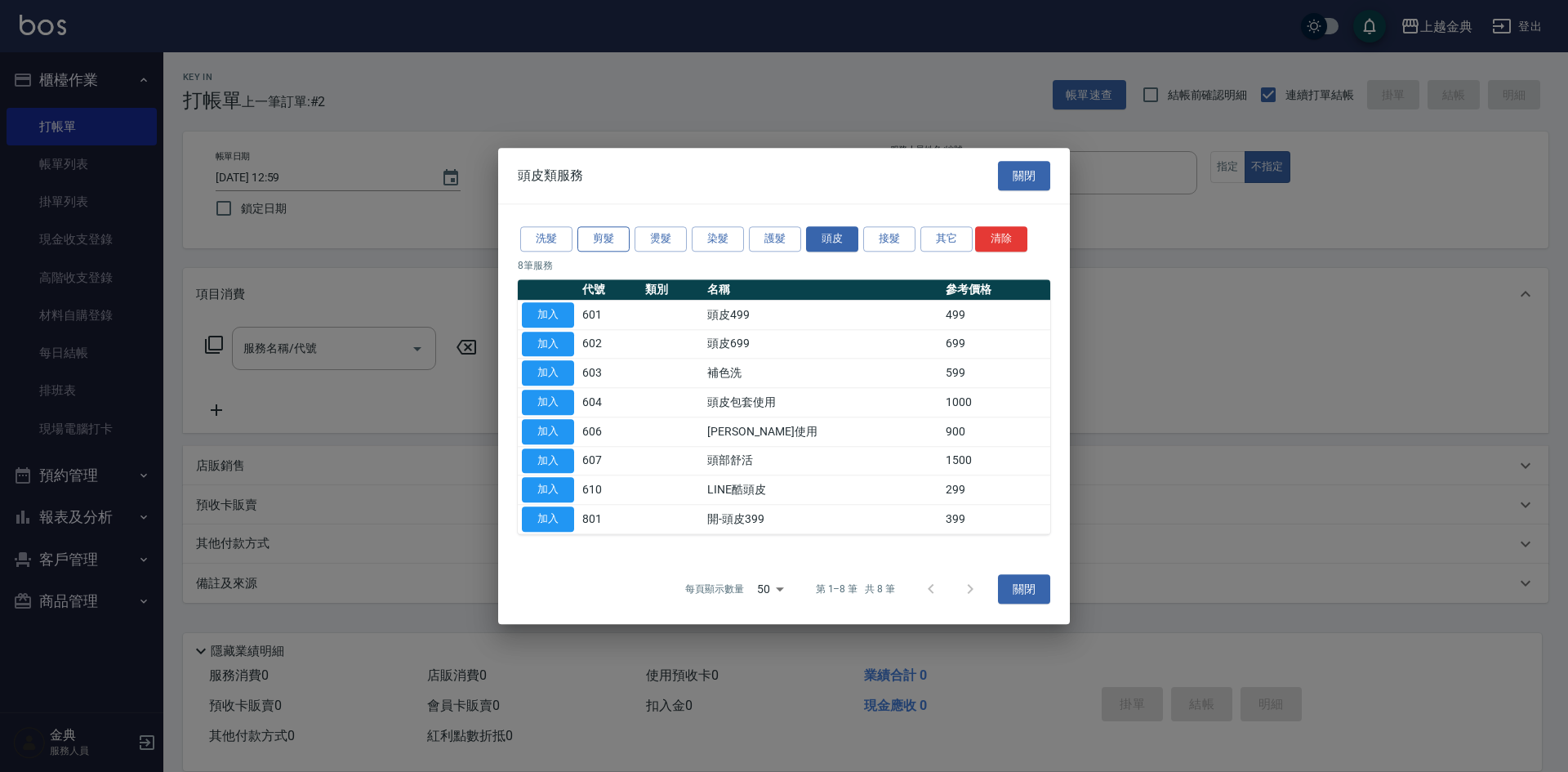
click at [614, 234] on button "剪髮" at bounding box center [604, 239] width 53 height 26
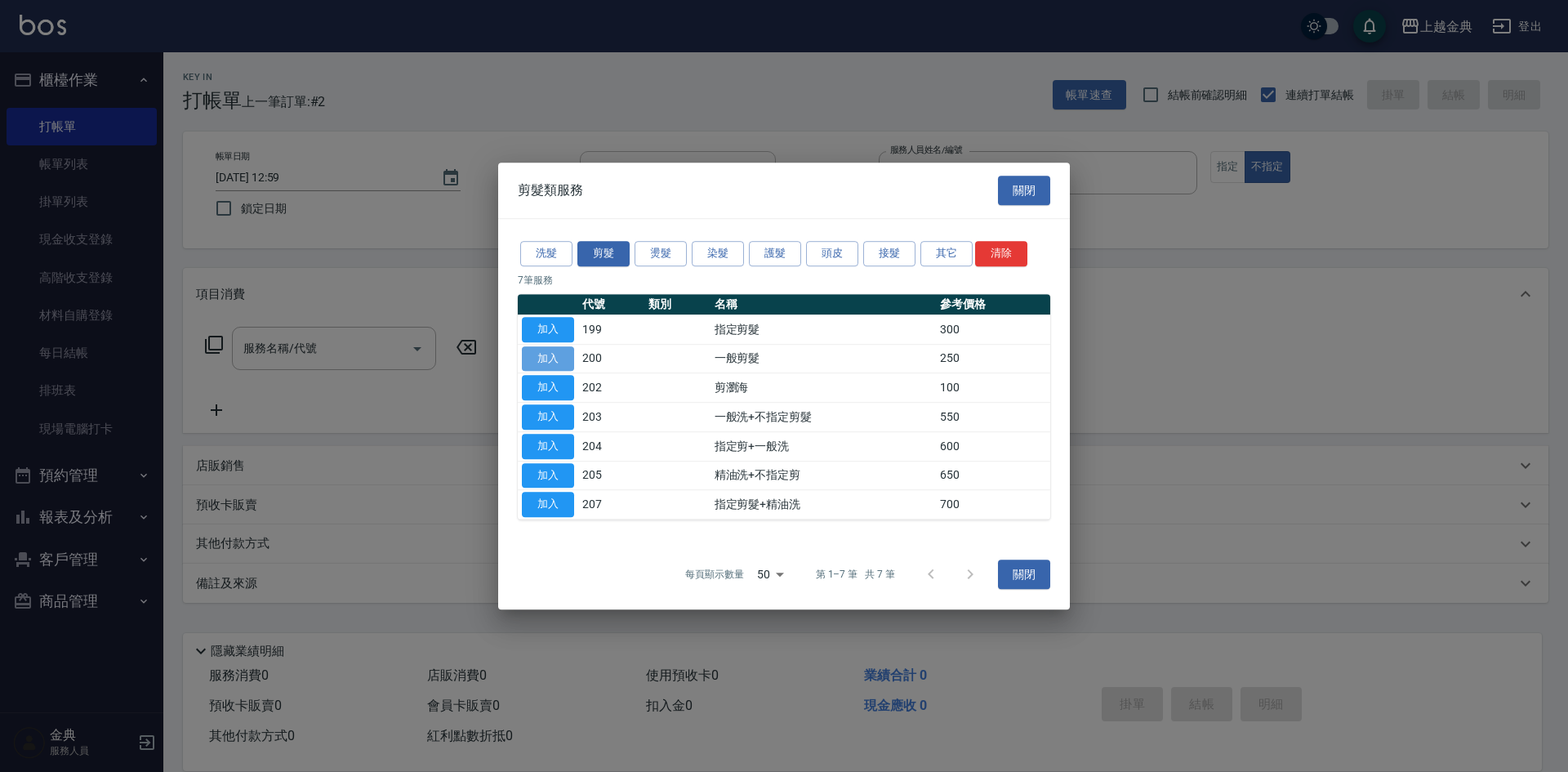
click at [547, 356] on button "加入" at bounding box center [547, 359] width 53 height 26
type input "一般剪髮(200)"
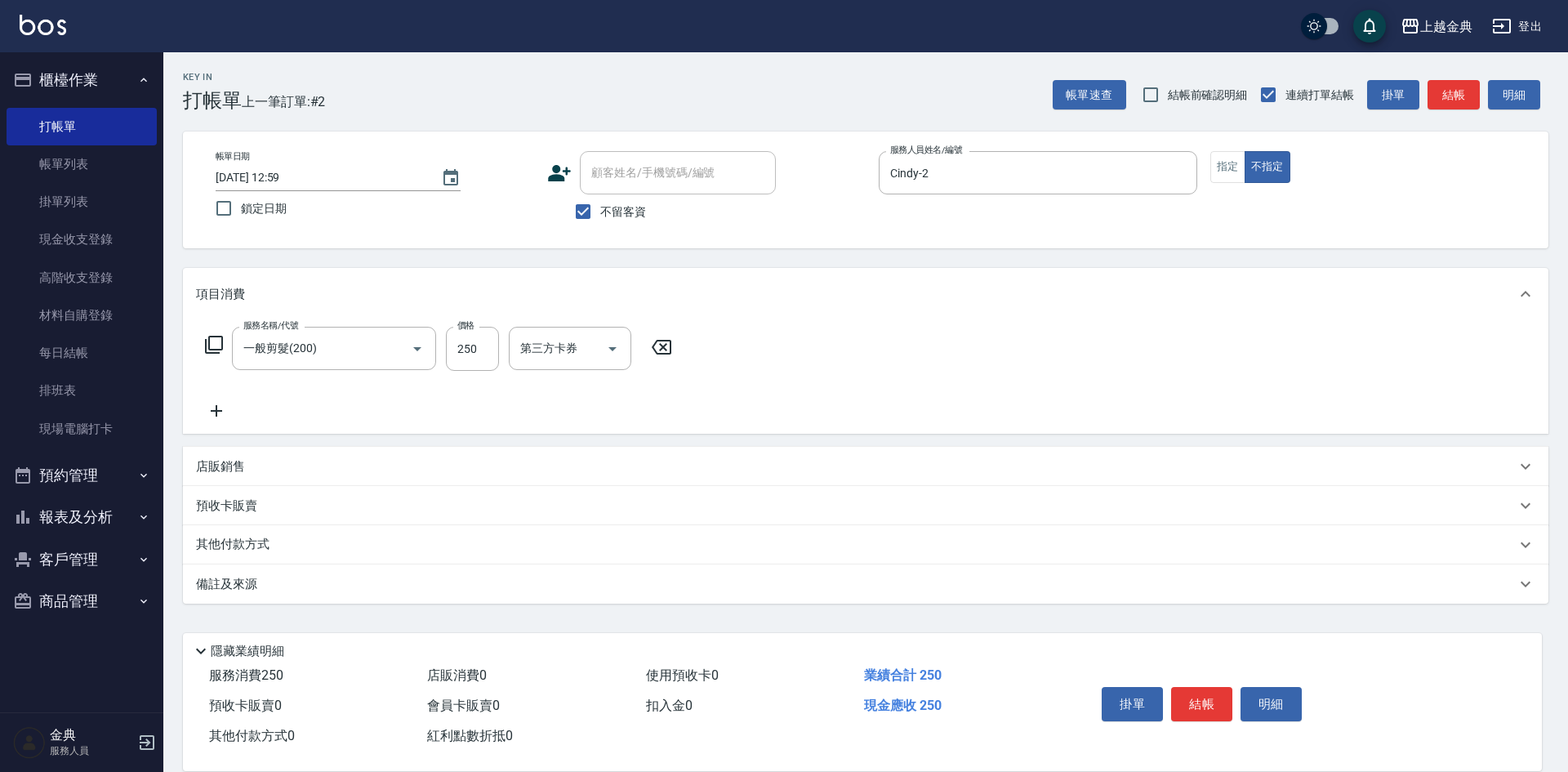
click at [1188, 680] on div "掛單 結帳 明細" at bounding box center [1201, 706] width 213 height 52
click at [1201, 692] on button "結帳" at bounding box center [1201, 704] width 61 height 34
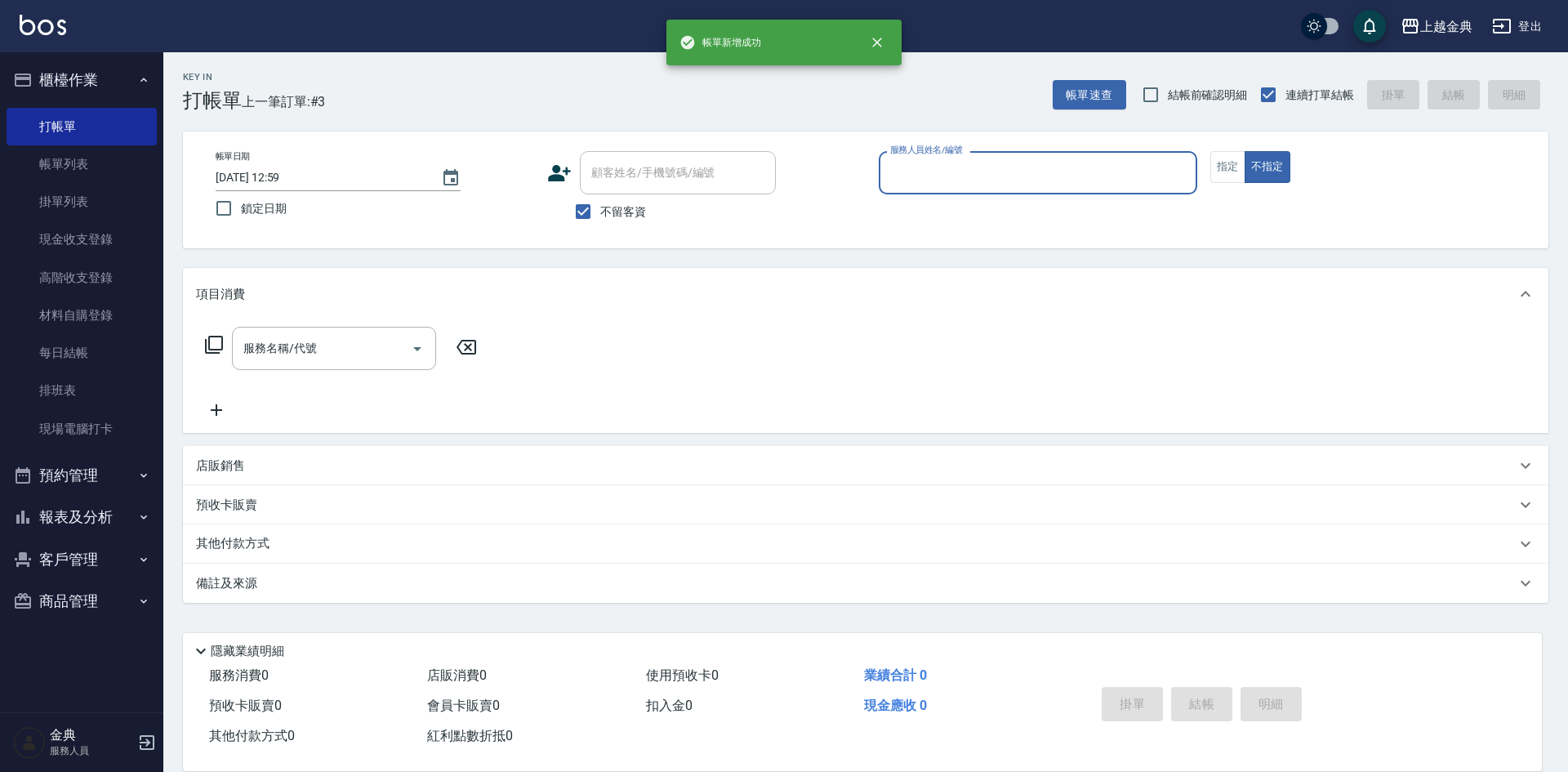
drag, startPoint x: 915, startPoint y: 172, endPoint x: 923, endPoint y: 185, distance: 15.3
click at [916, 172] on input "服務人員姓名/編號" at bounding box center [1038, 173] width 304 height 29
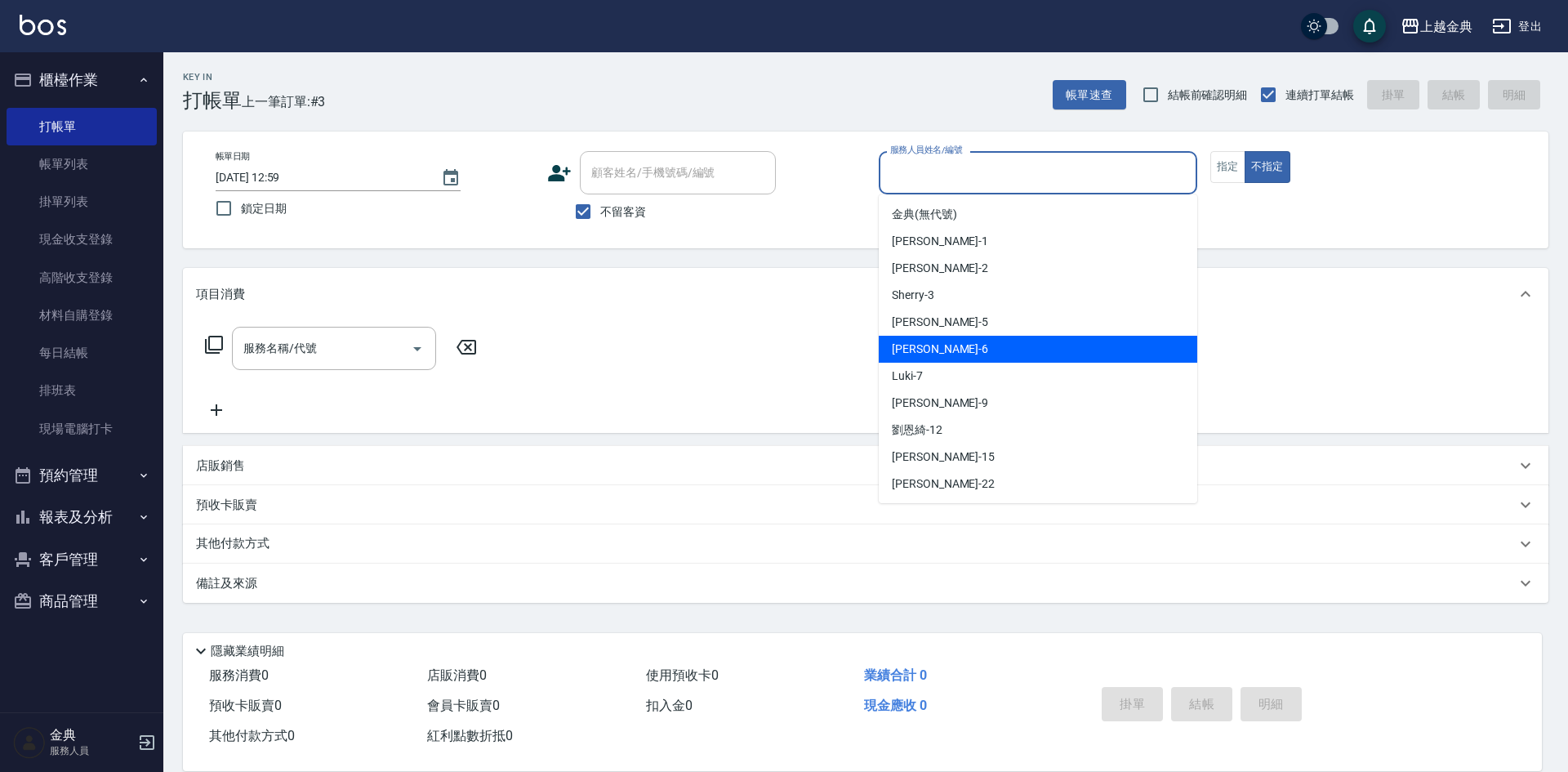
click at [983, 342] on div "[PERSON_NAME] -6" at bounding box center [1037, 349] width 318 height 27
type input "[PERSON_NAME]-6"
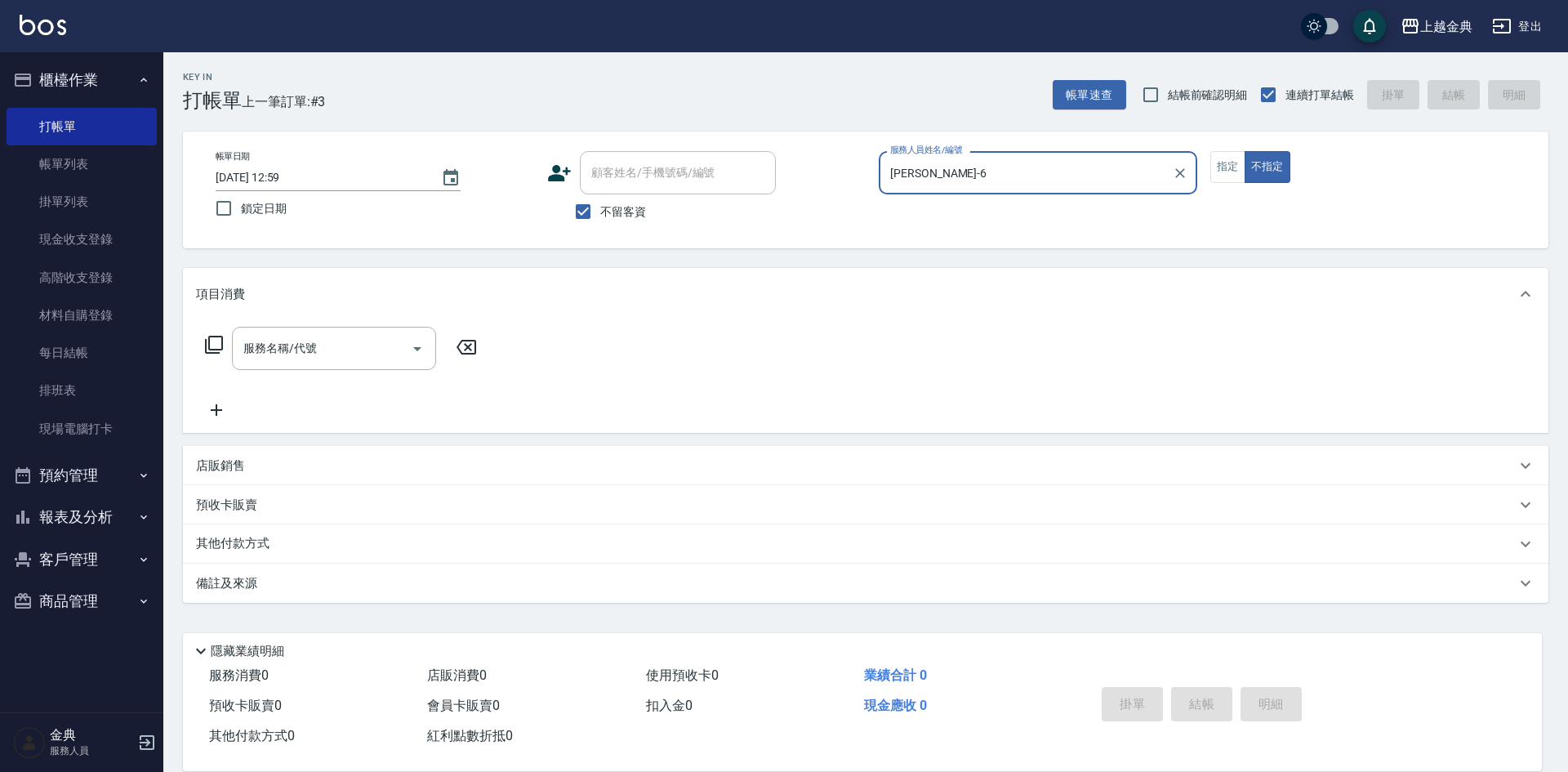
click at [214, 340] on icon at bounding box center [214, 345] width 20 height 20
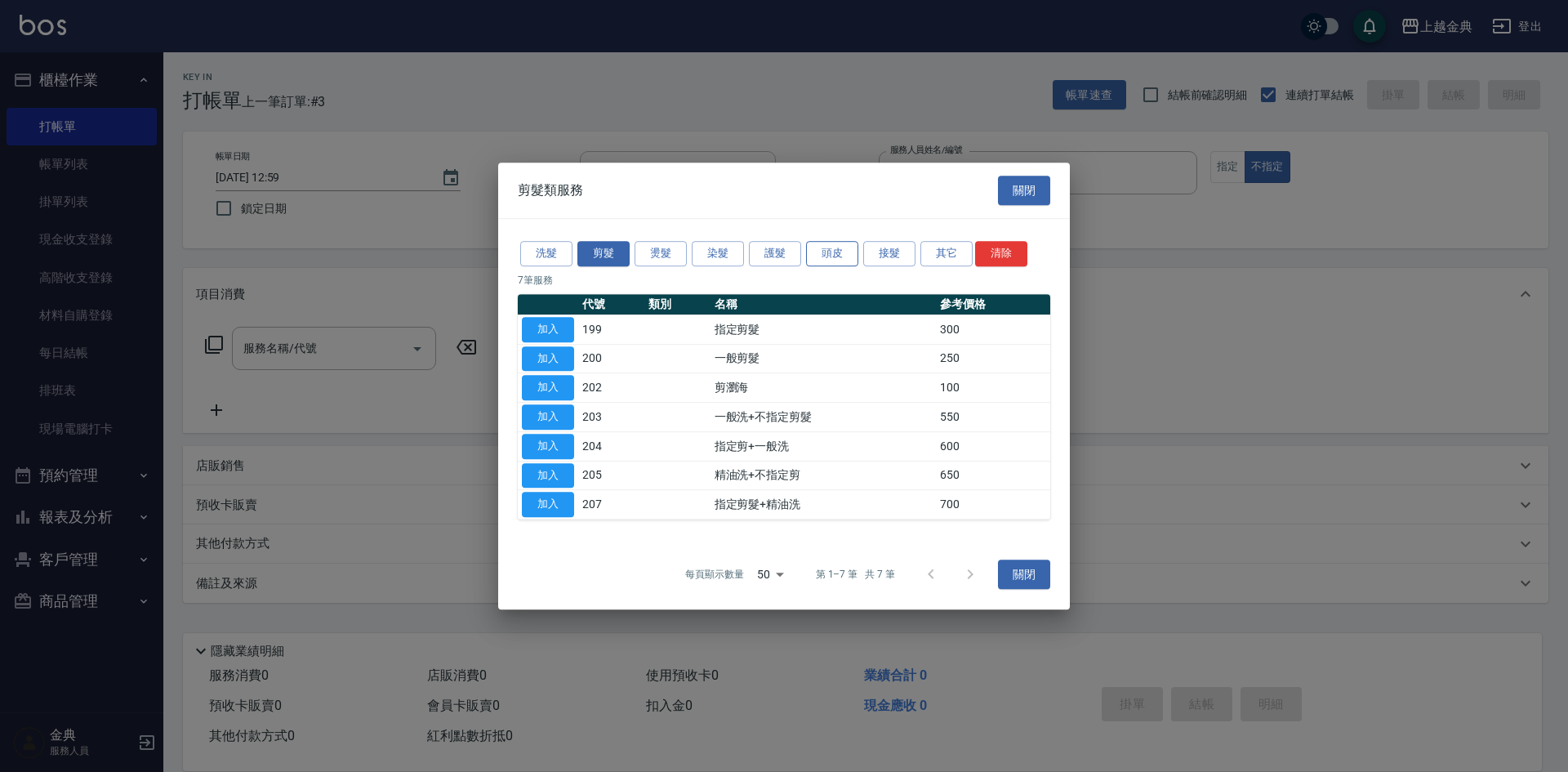
click at [843, 246] on button "頭皮" at bounding box center [832, 253] width 53 height 26
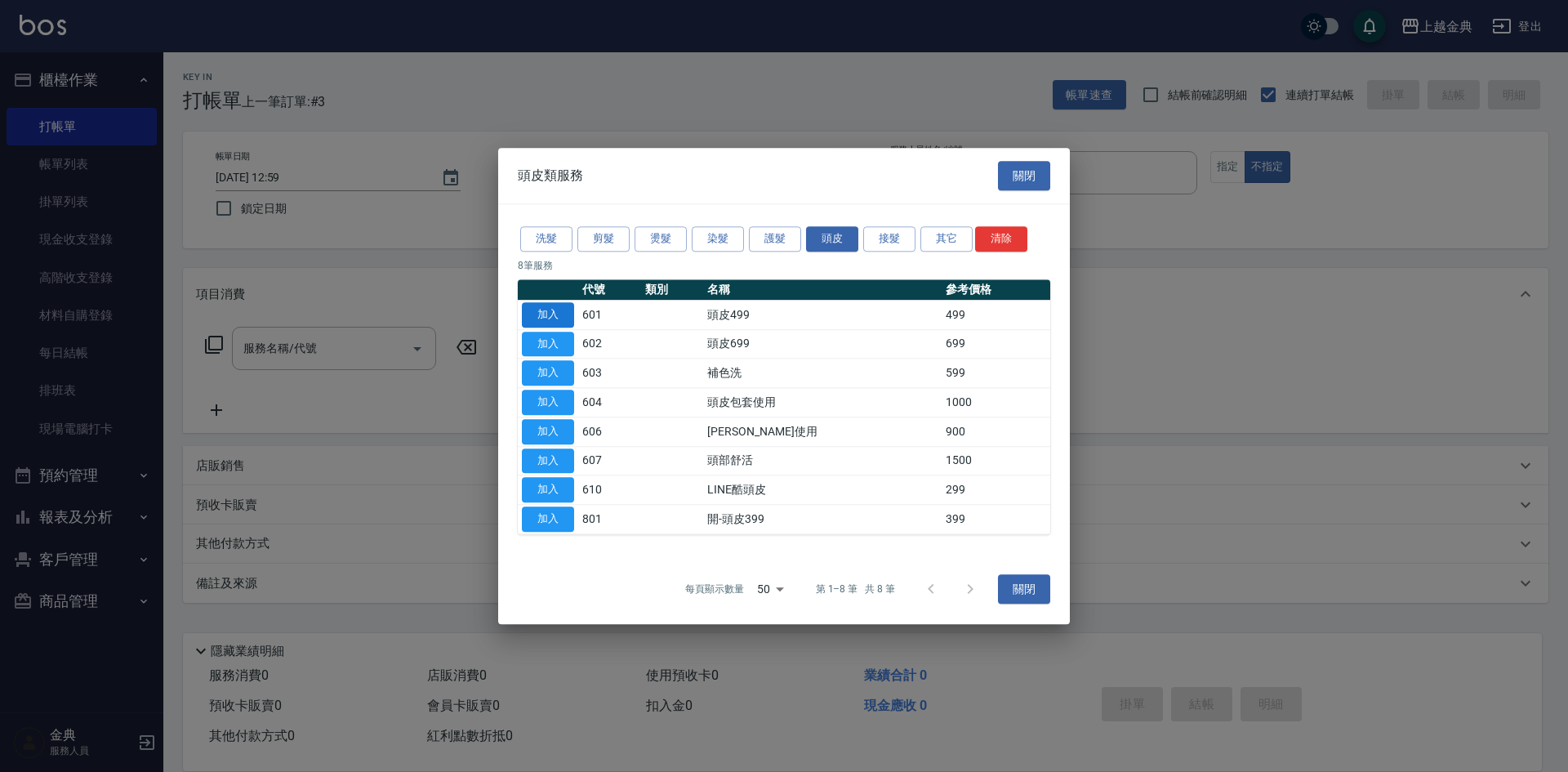
click at [561, 305] on button "加入" at bounding box center [547, 314] width 53 height 26
type input "頭皮499(601)"
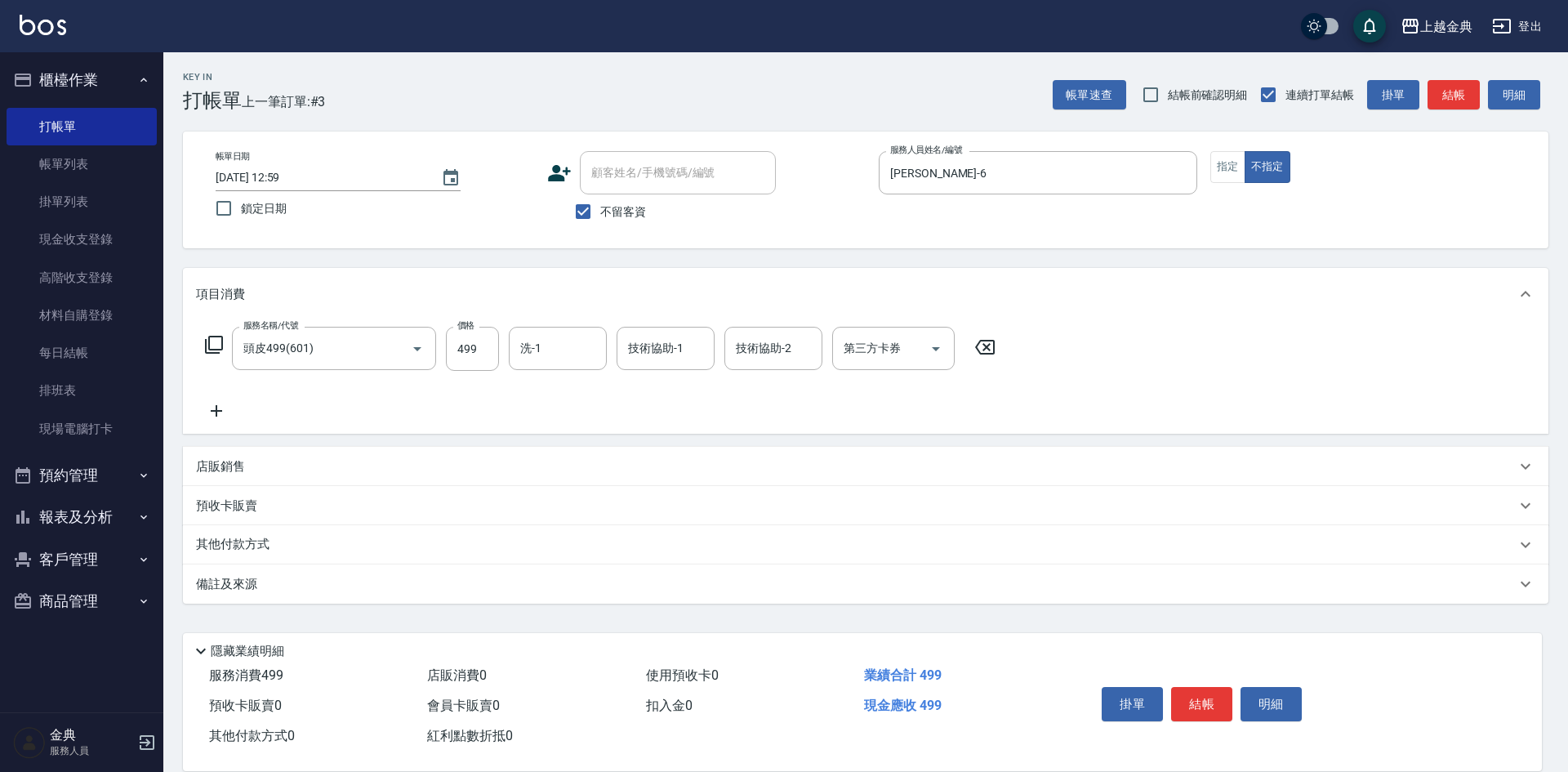
click at [1197, 695] on button "結帳" at bounding box center [1201, 704] width 61 height 34
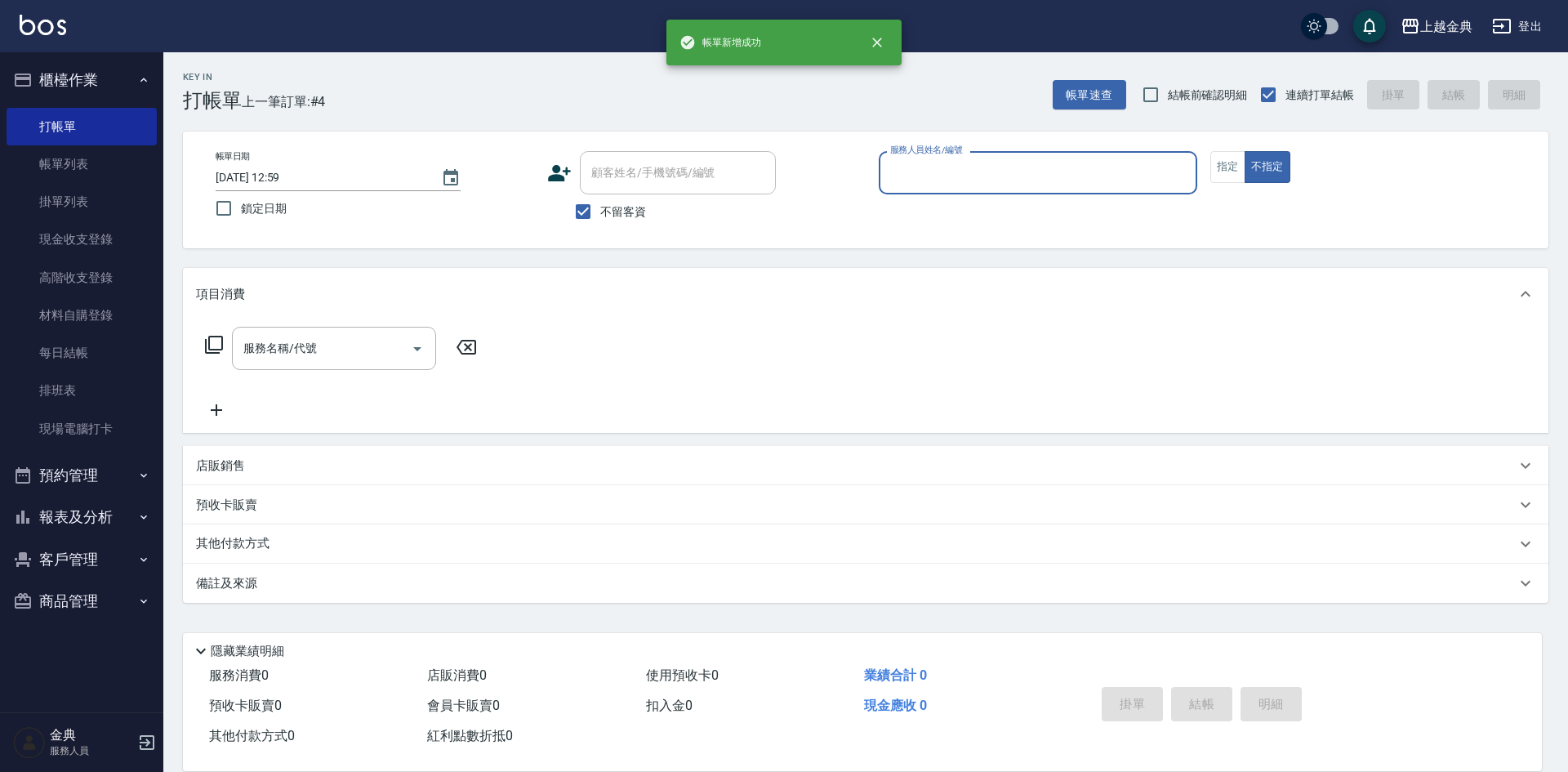
click at [1000, 167] on input "服務人員姓名/編號" at bounding box center [1038, 173] width 304 height 29
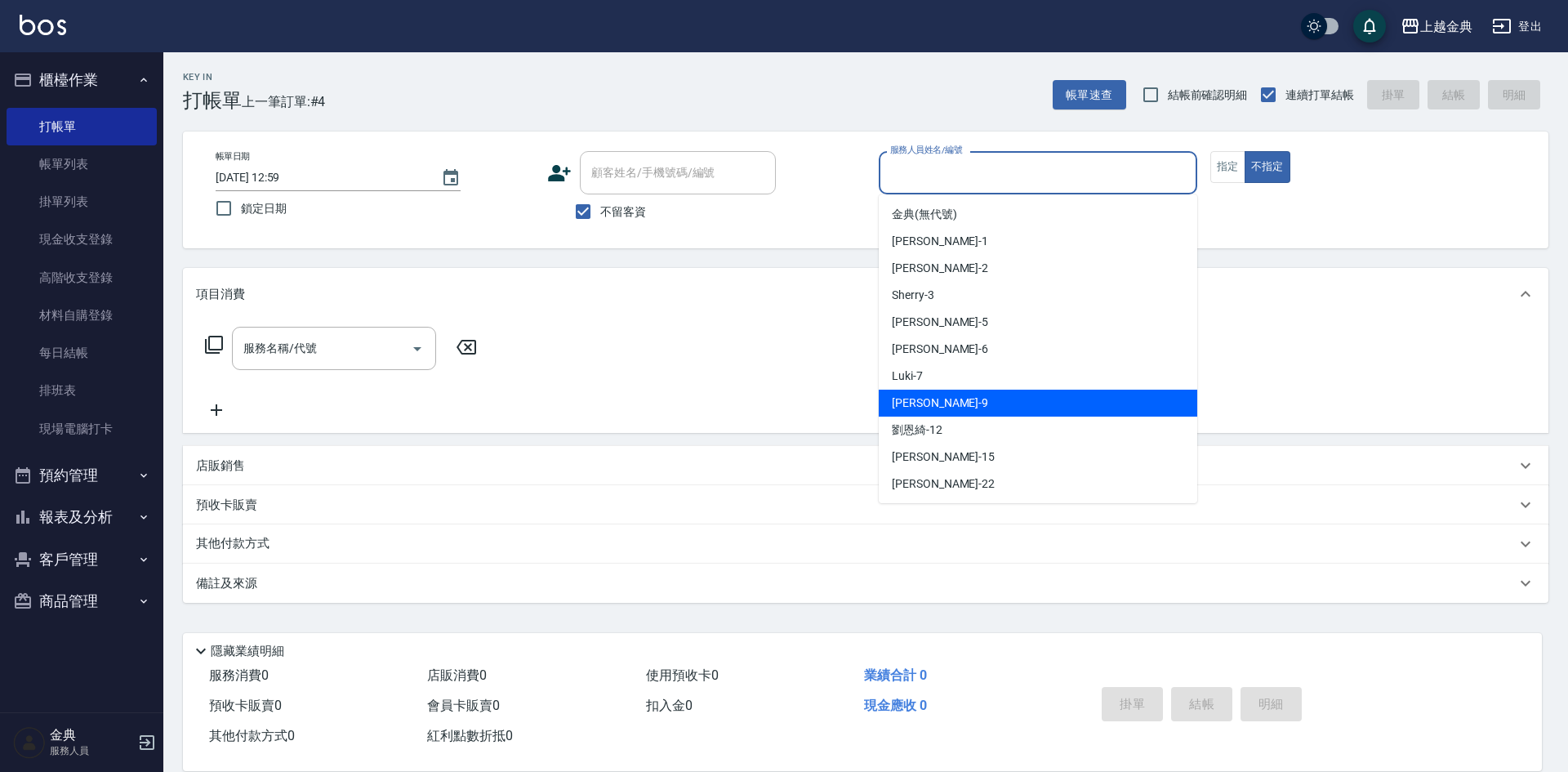
drag, startPoint x: 994, startPoint y: 403, endPoint x: 609, endPoint y: 418, distance: 385.3
click at [995, 402] on div "[PERSON_NAME] -9" at bounding box center [1037, 403] width 318 height 27
type input "[PERSON_NAME]-9"
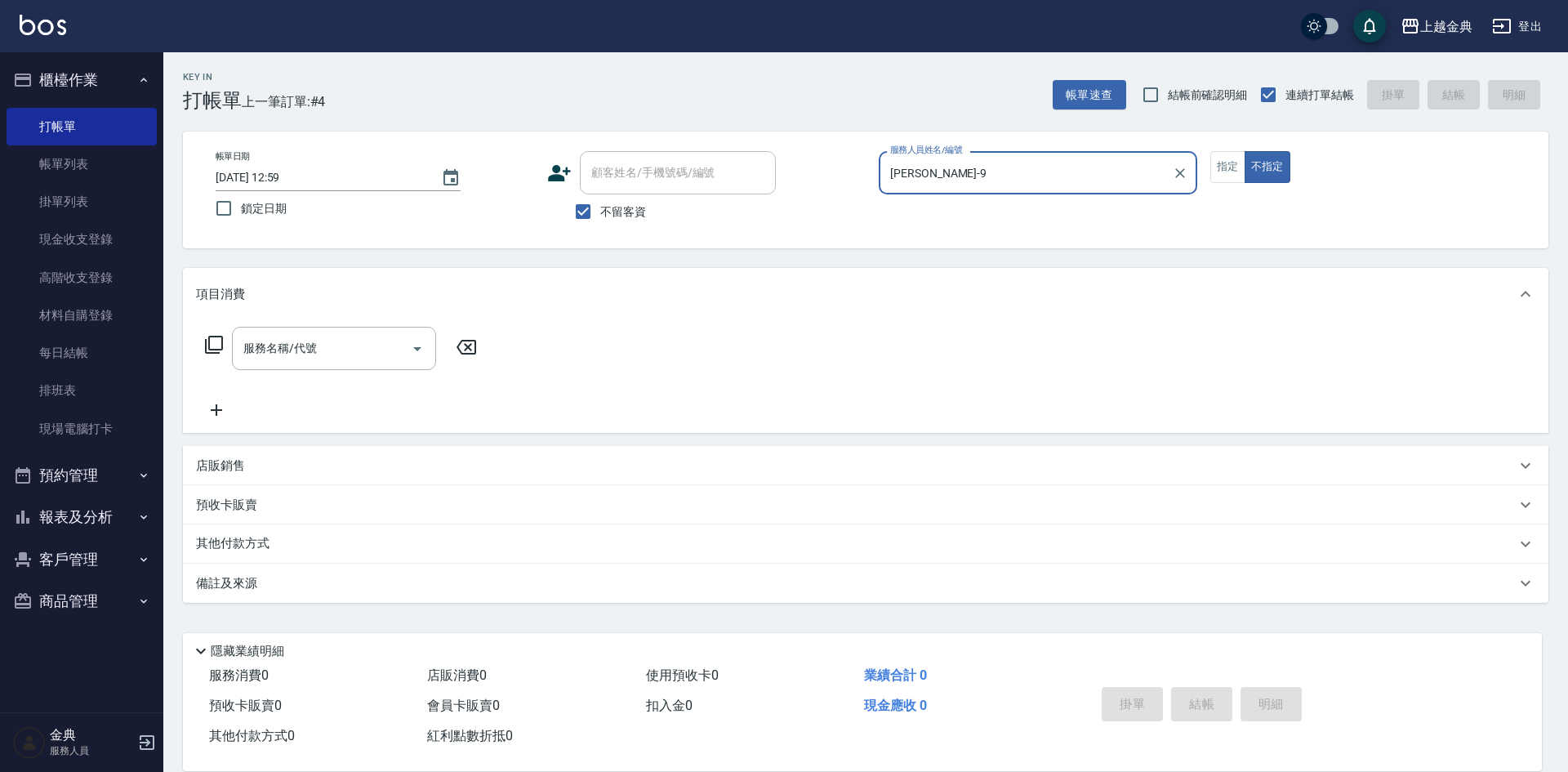
click at [206, 339] on icon at bounding box center [214, 345] width 20 height 20
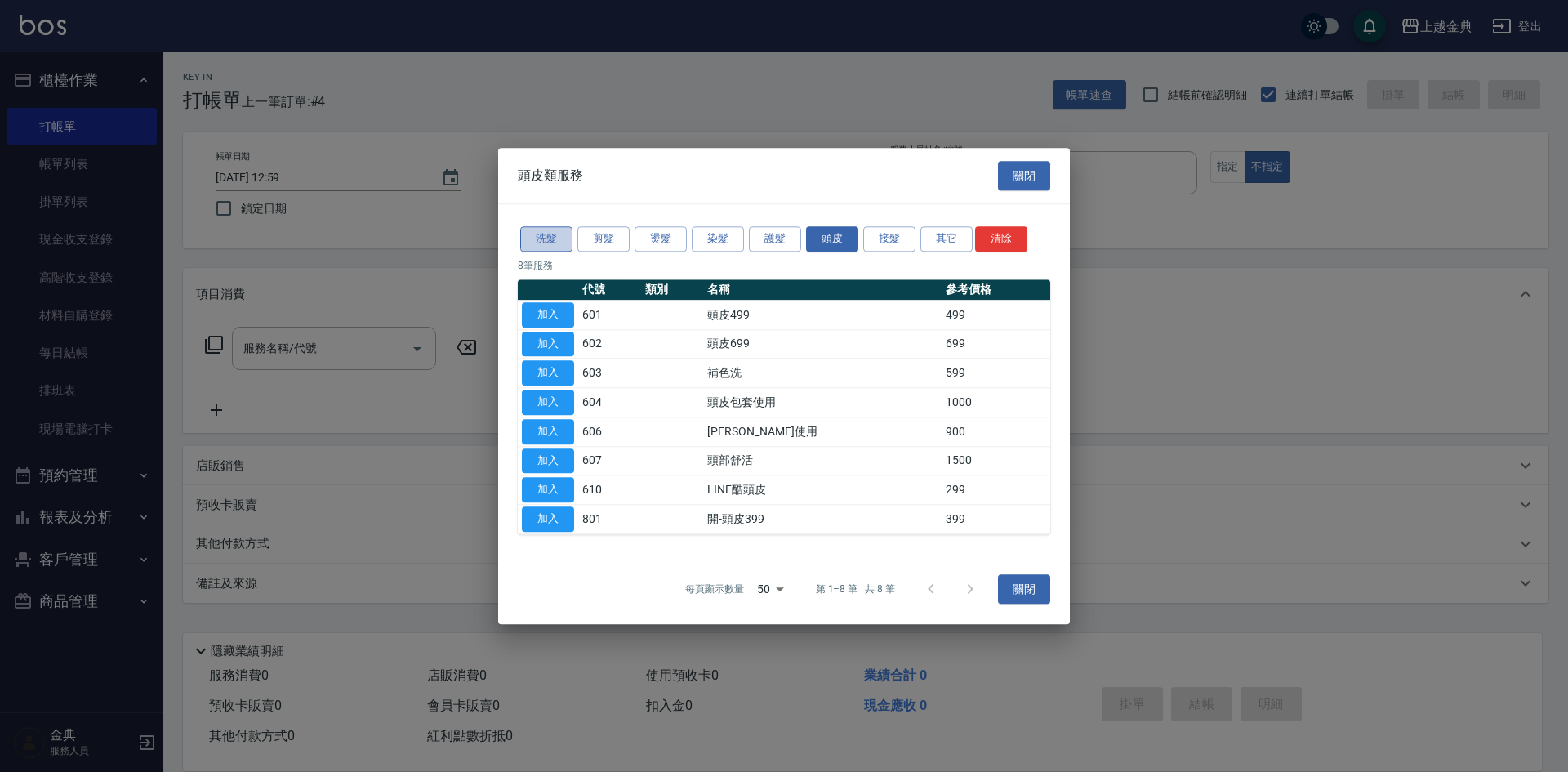
click at [551, 228] on button "洗髮" at bounding box center [546, 239] width 53 height 26
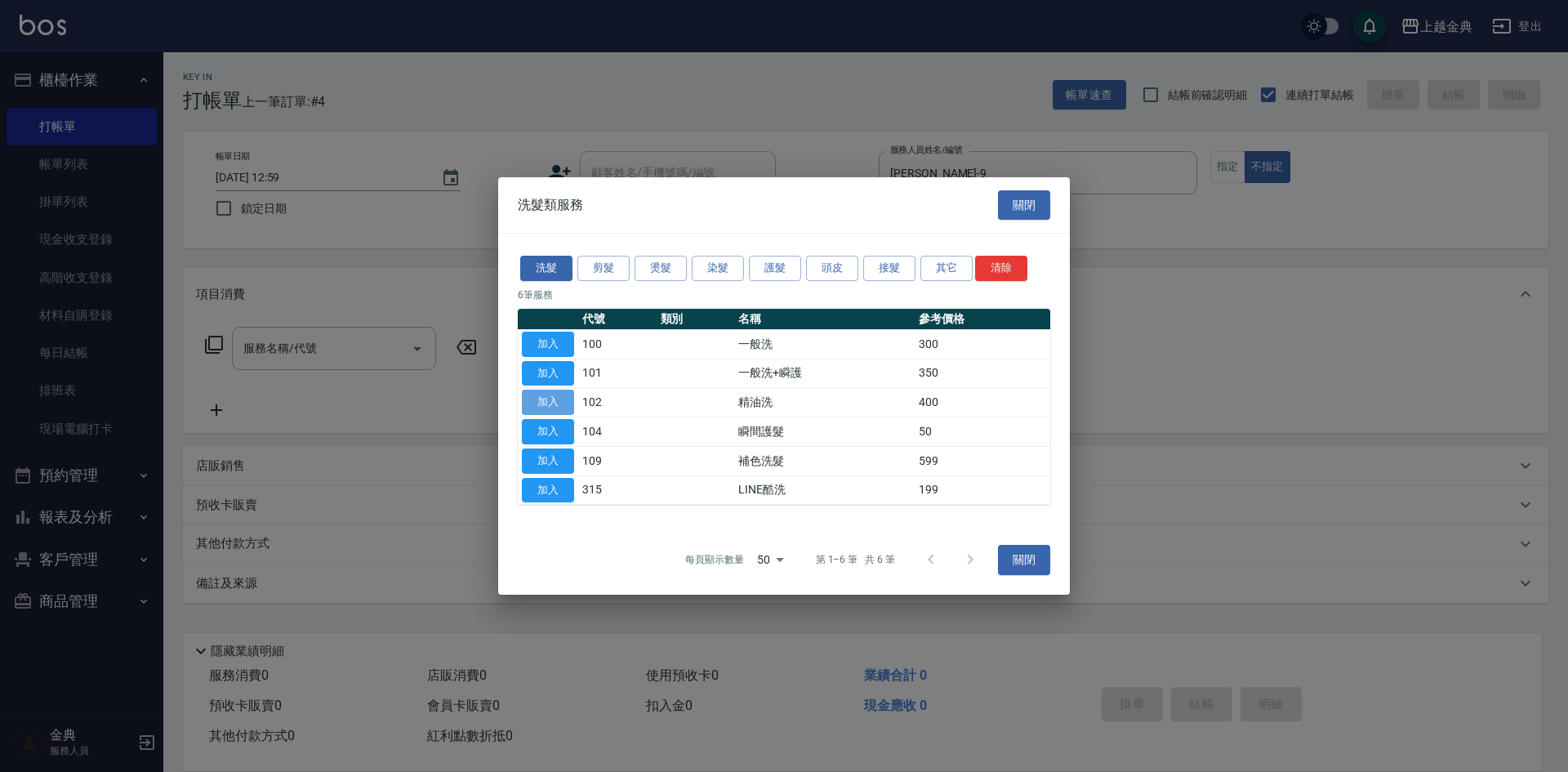
click at [543, 403] on button "加入" at bounding box center [547, 402] width 53 height 26
type input "精油洗(102)"
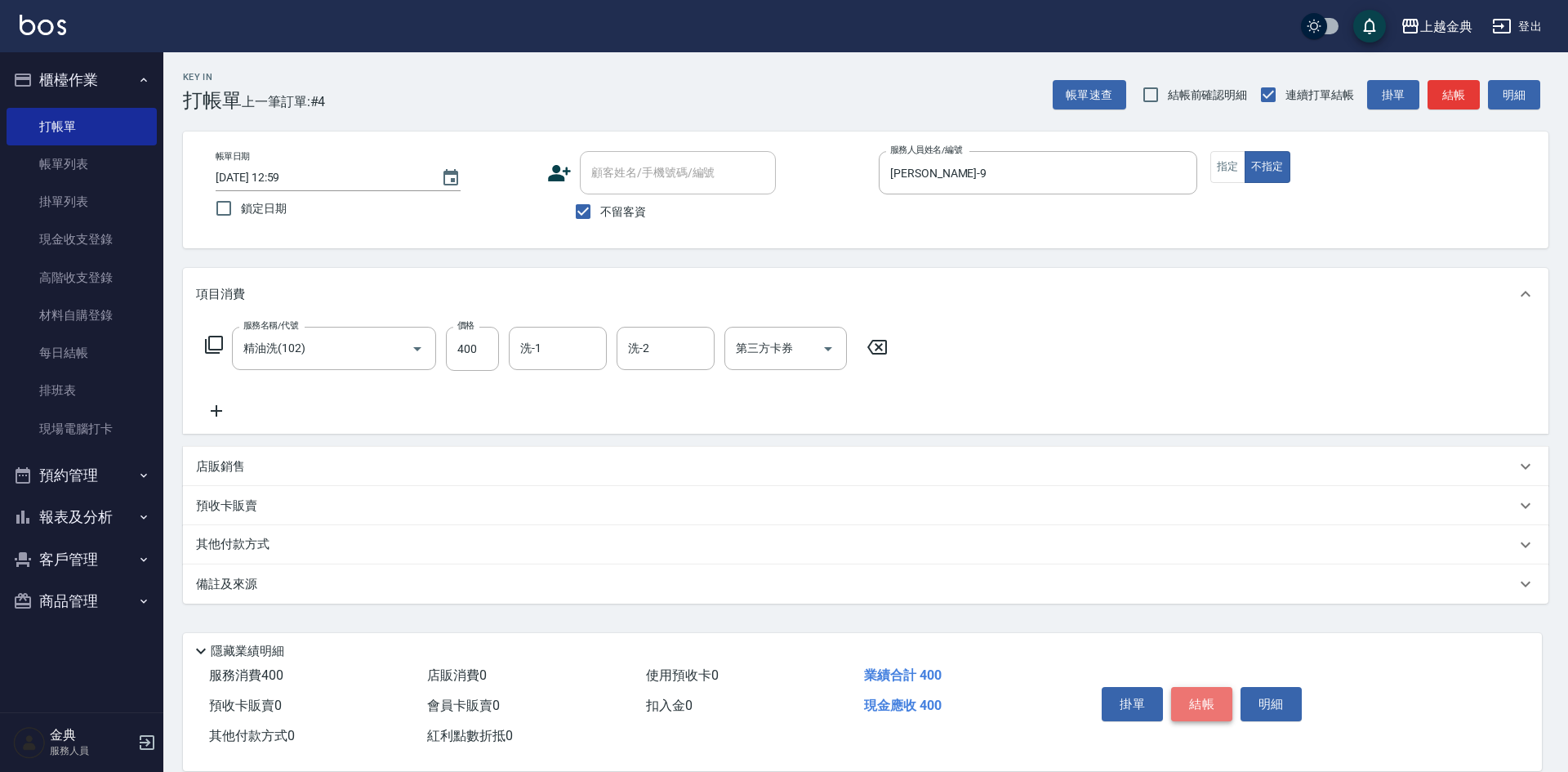
click at [1208, 687] on button "結帳" at bounding box center [1201, 704] width 61 height 34
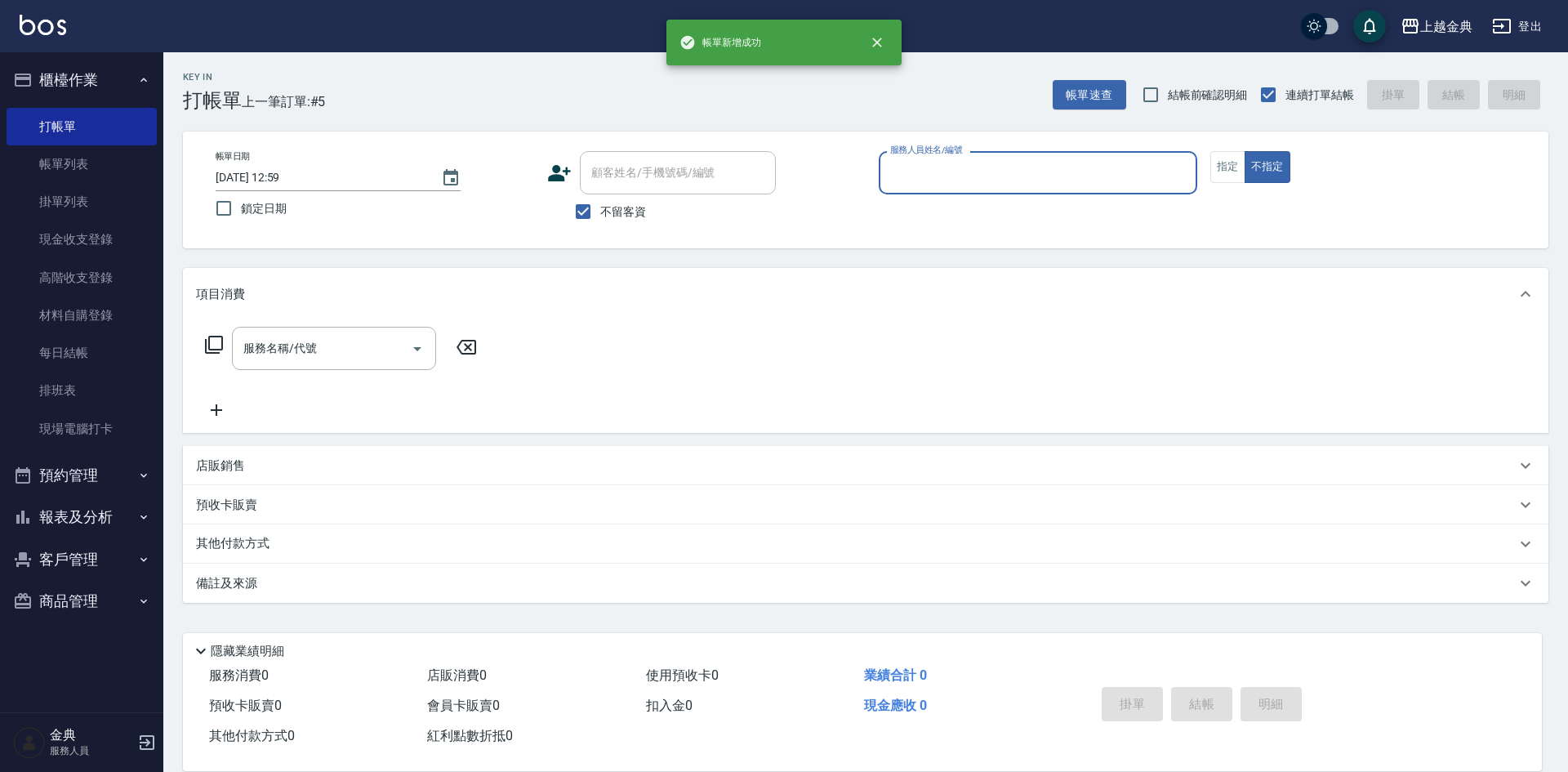
click at [1032, 191] on div "服務人員姓名/編號" at bounding box center [1037, 172] width 318 height 43
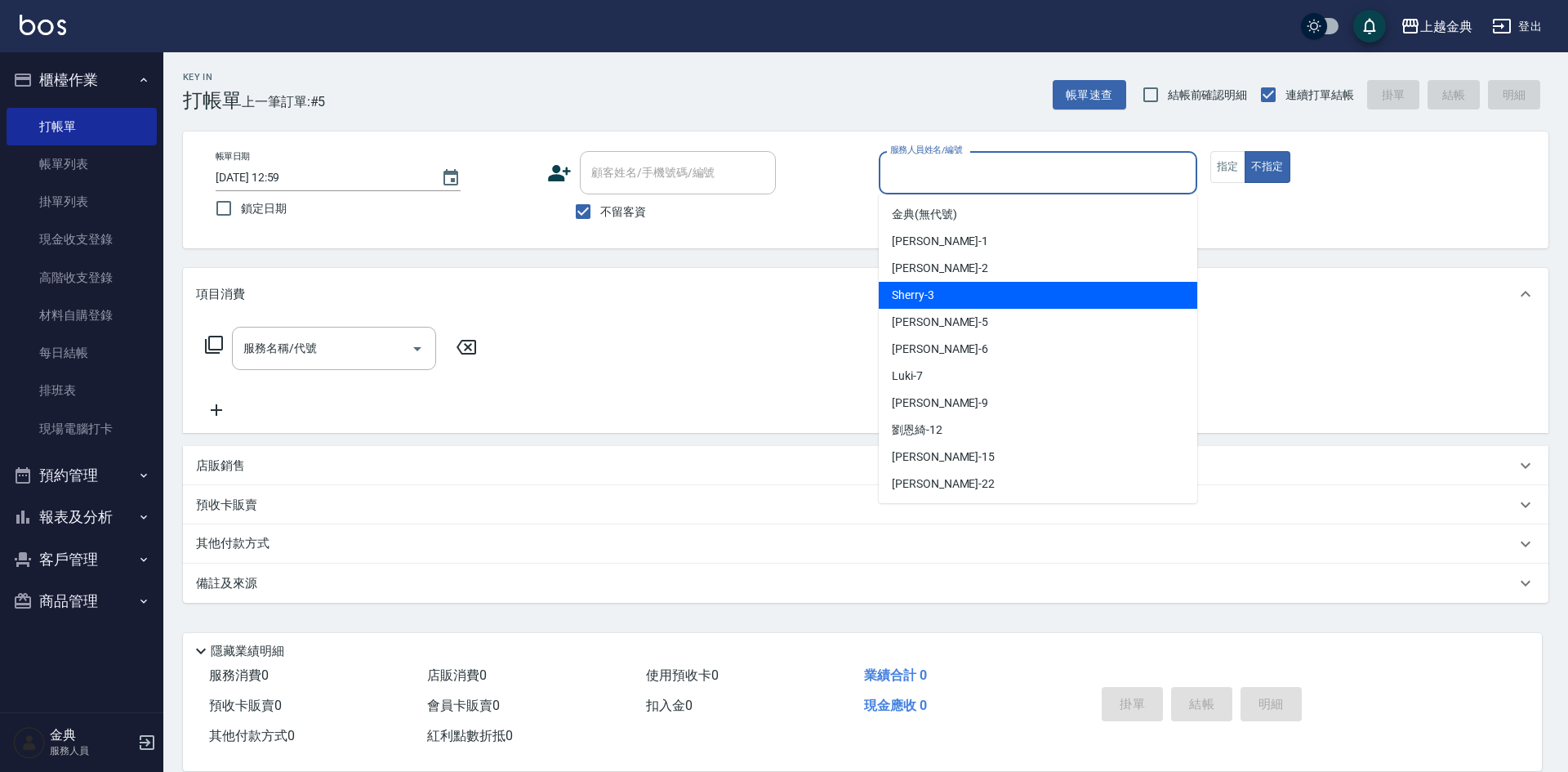
click at [1006, 273] on div "Cindy -2" at bounding box center [1037, 268] width 318 height 27
type input "Cindy-2"
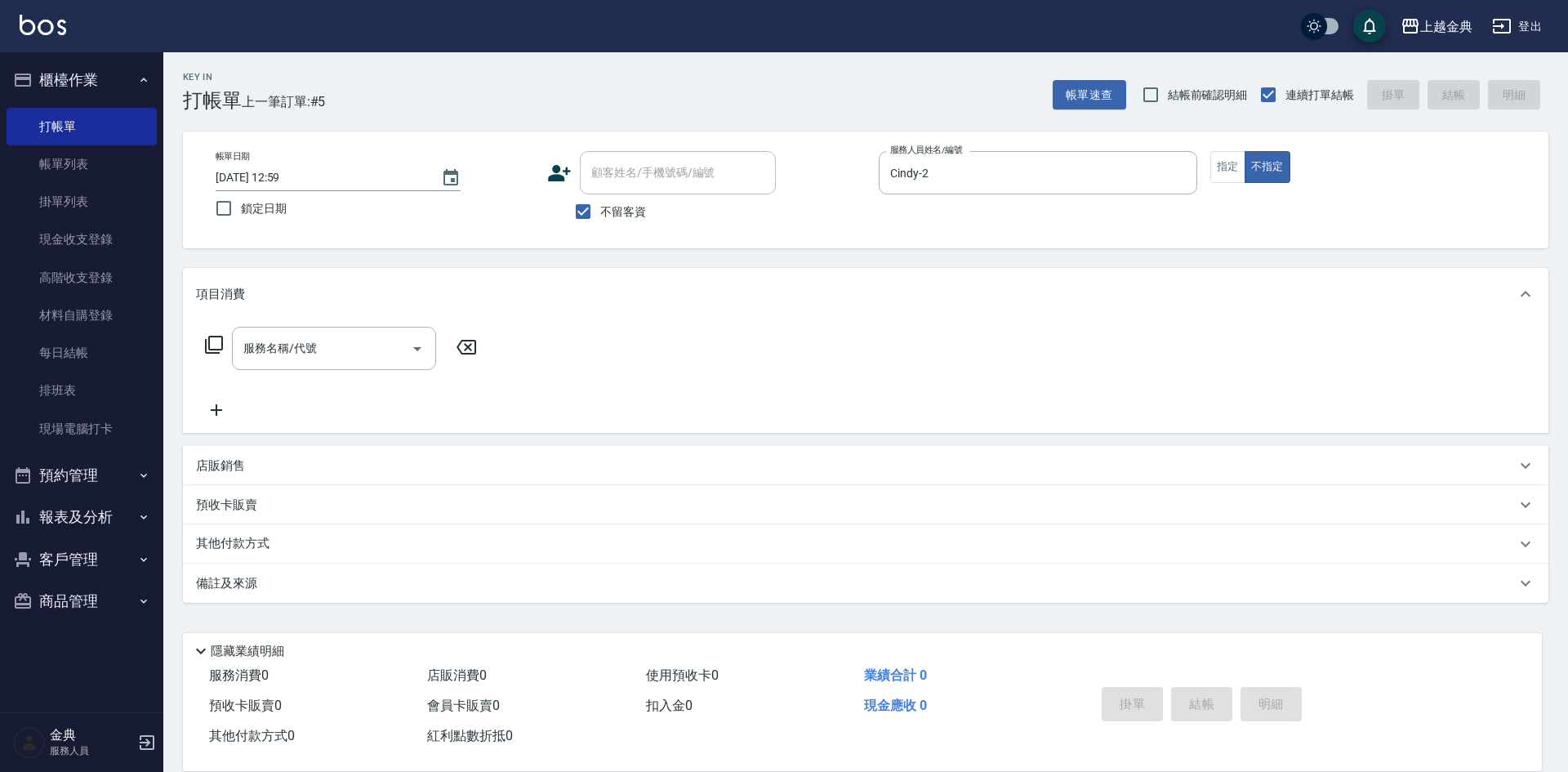
click at [215, 351] on icon at bounding box center [214, 344] width 18 height 18
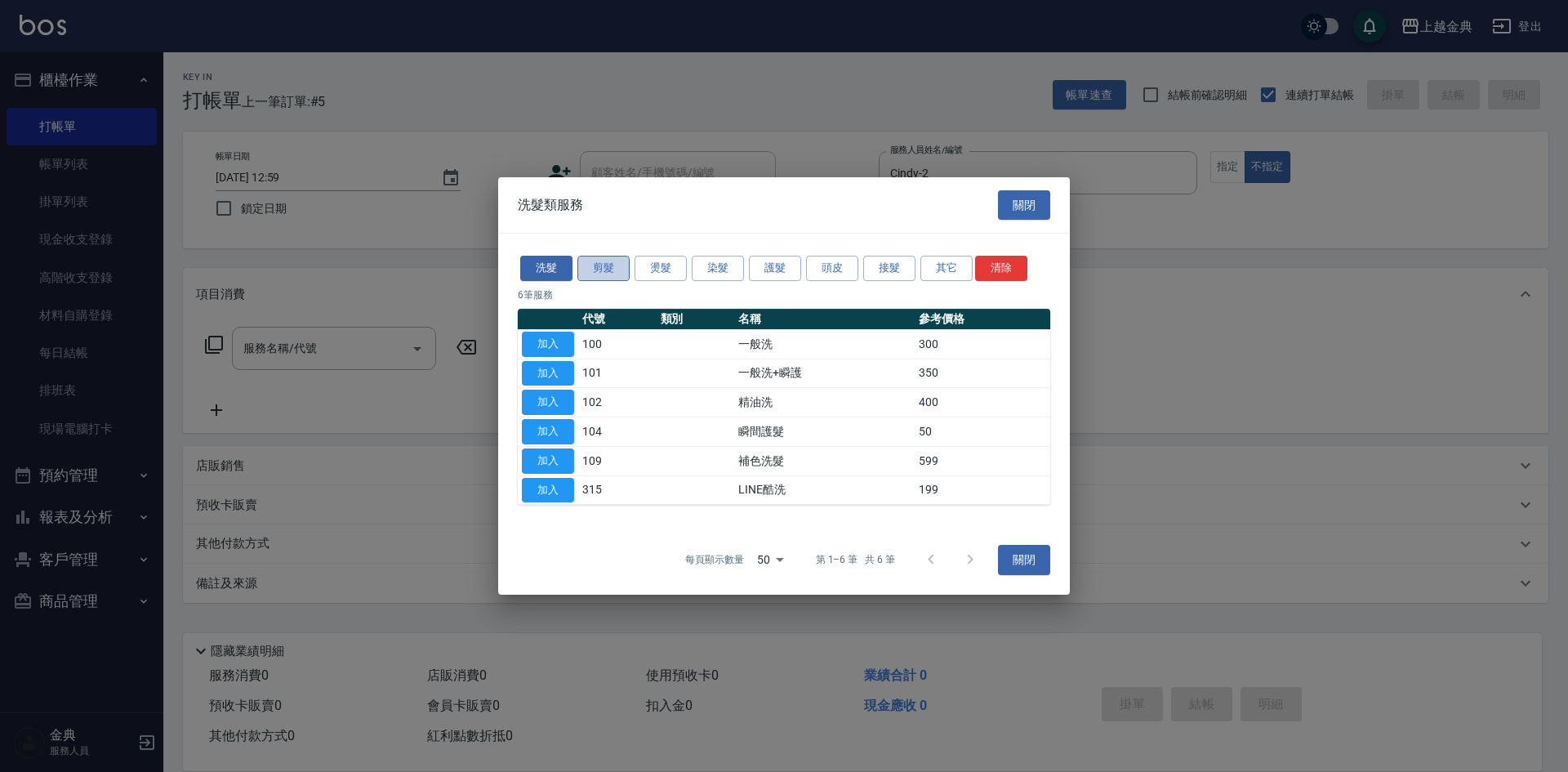
click at [605, 270] on button "剪髮" at bounding box center [604, 268] width 53 height 26
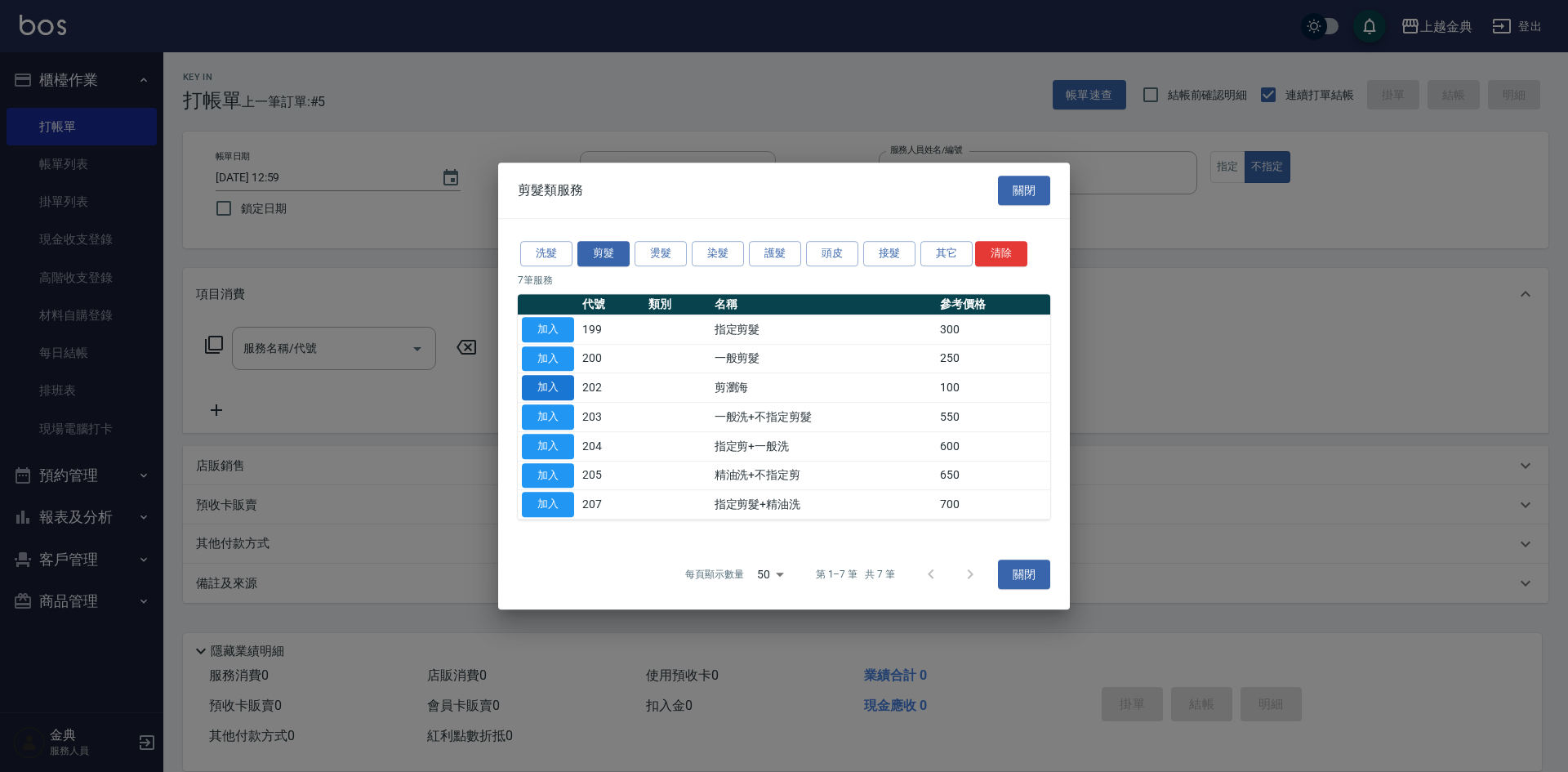
click at [562, 386] on button "加入" at bounding box center [547, 387] width 53 height 26
type input "剪瀏海(202)"
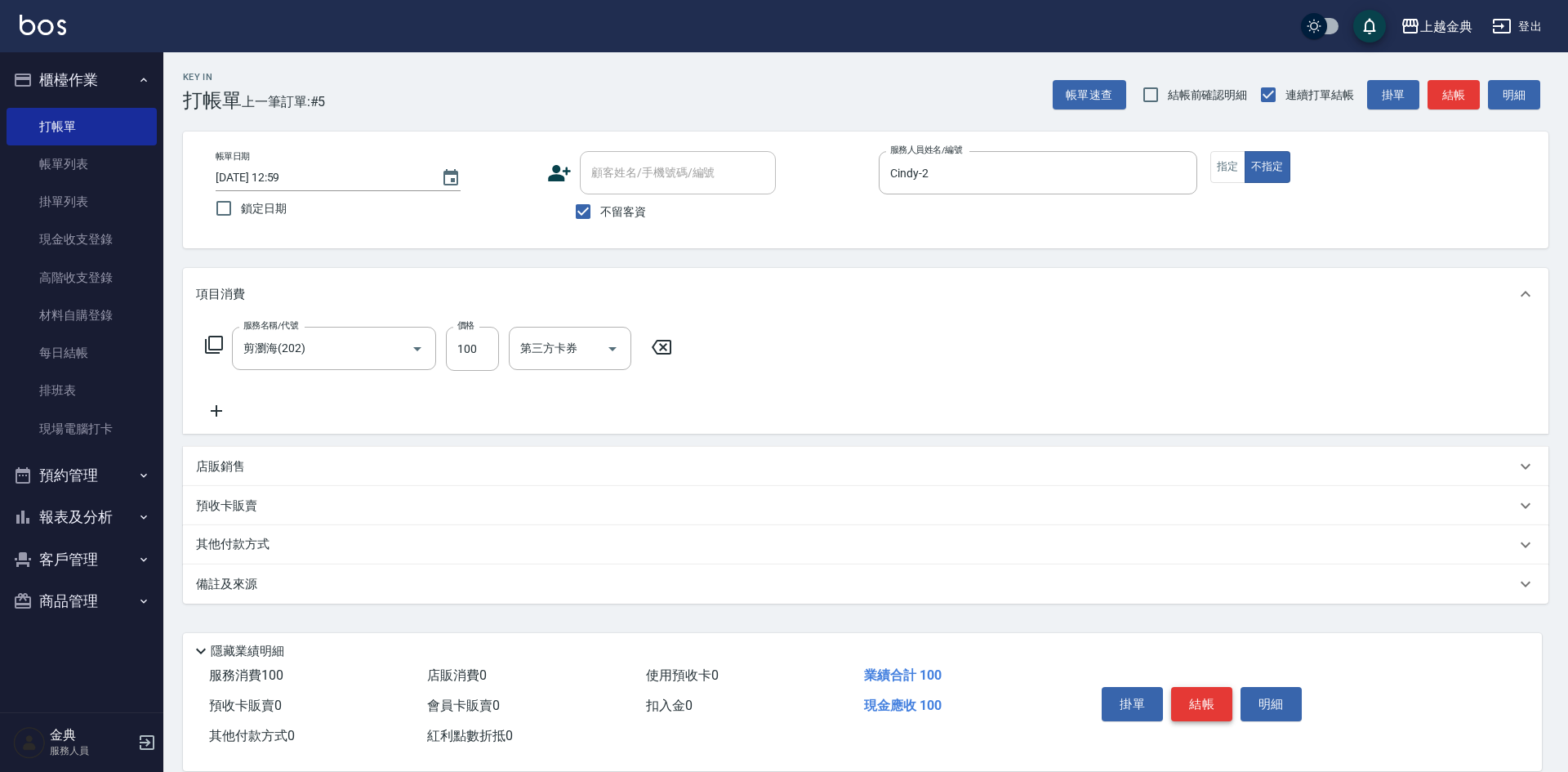
click at [1219, 698] on button "結帳" at bounding box center [1201, 704] width 61 height 34
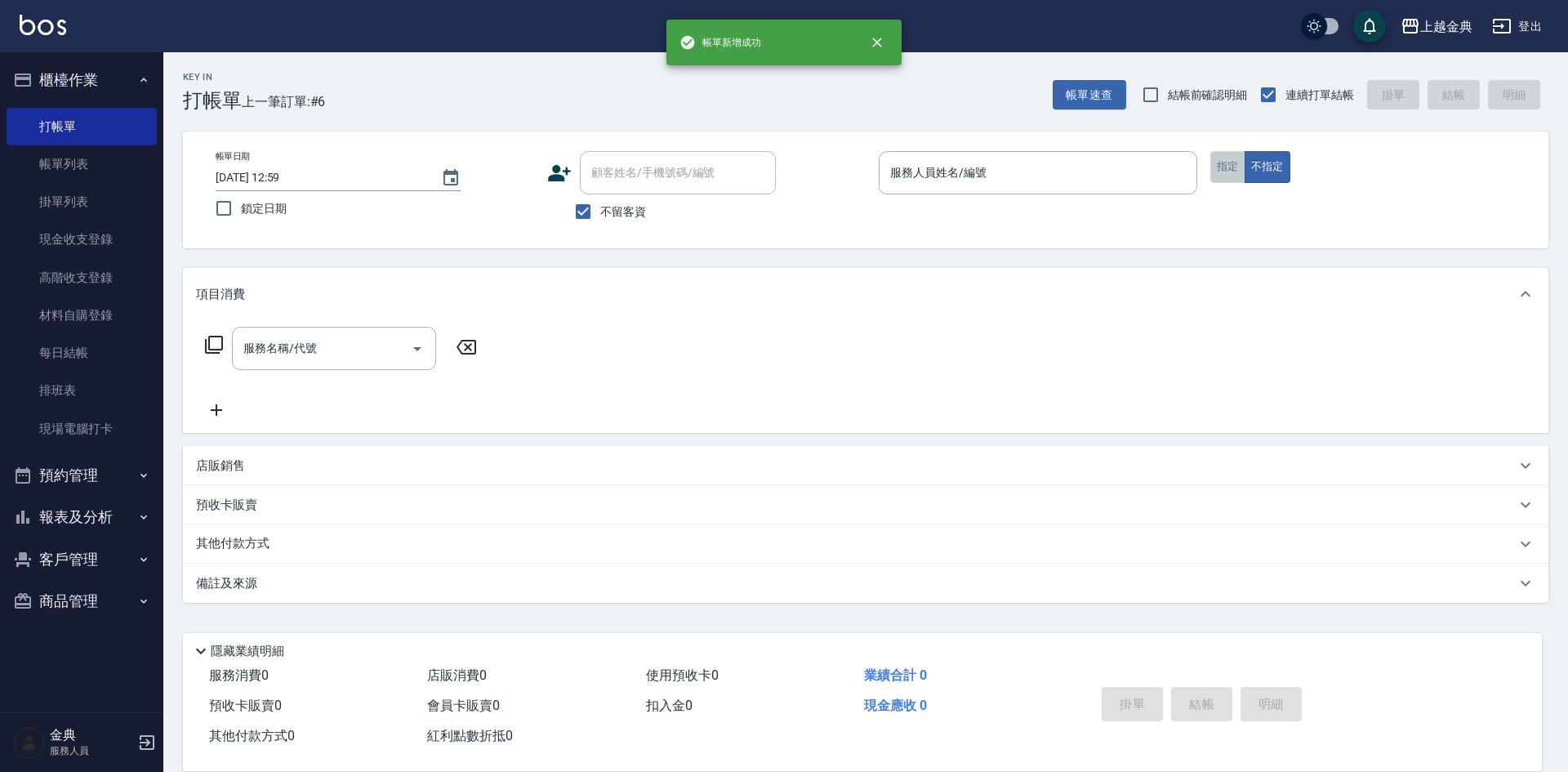
click at [1224, 155] on button "指定" at bounding box center [1227, 166] width 35 height 32
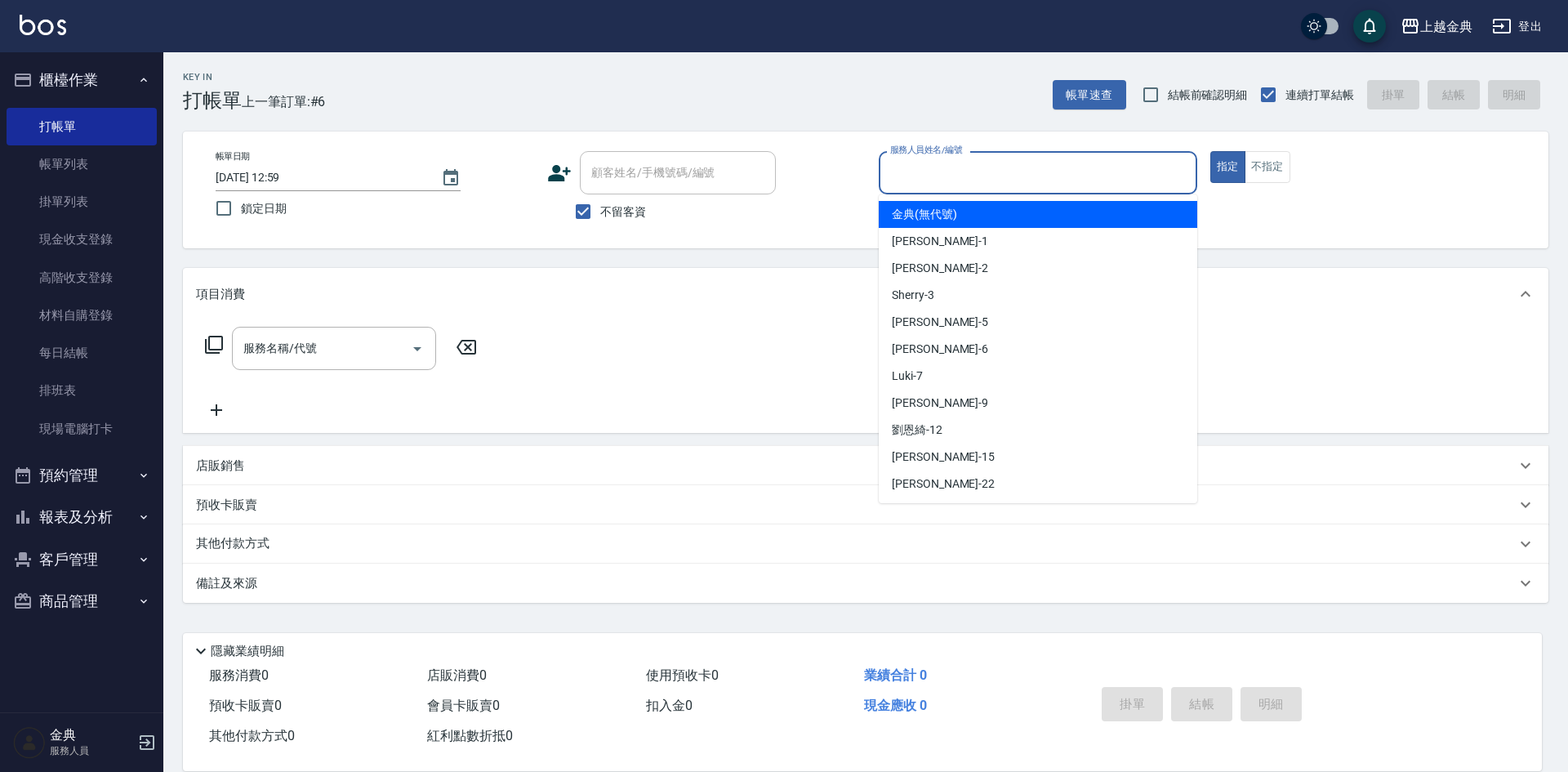
click at [1056, 164] on input "服務人員姓名/編號" at bounding box center [1038, 173] width 304 height 29
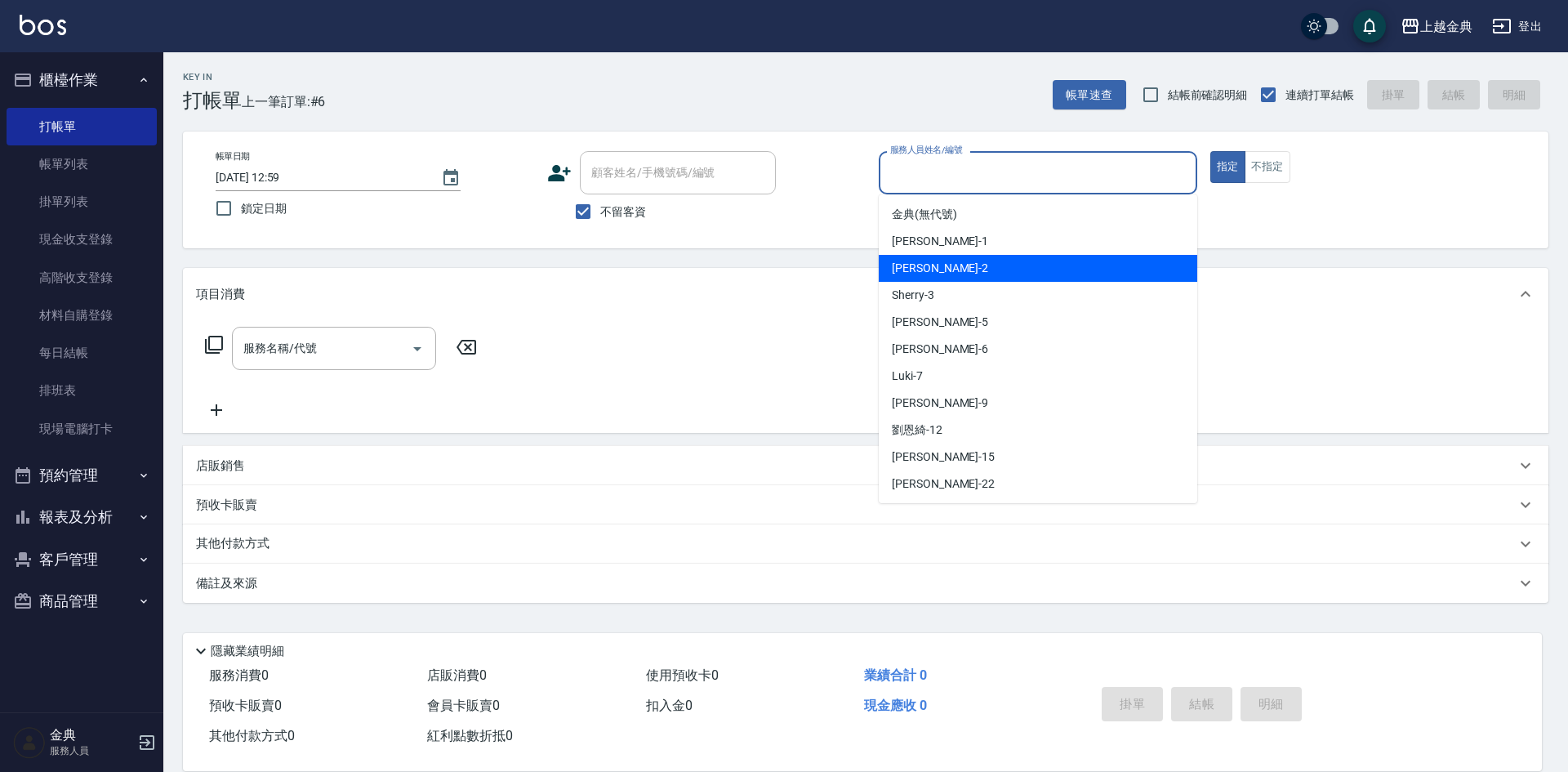
click at [981, 277] on div "Cindy -2" at bounding box center [1037, 268] width 318 height 27
type input "Cindy-2"
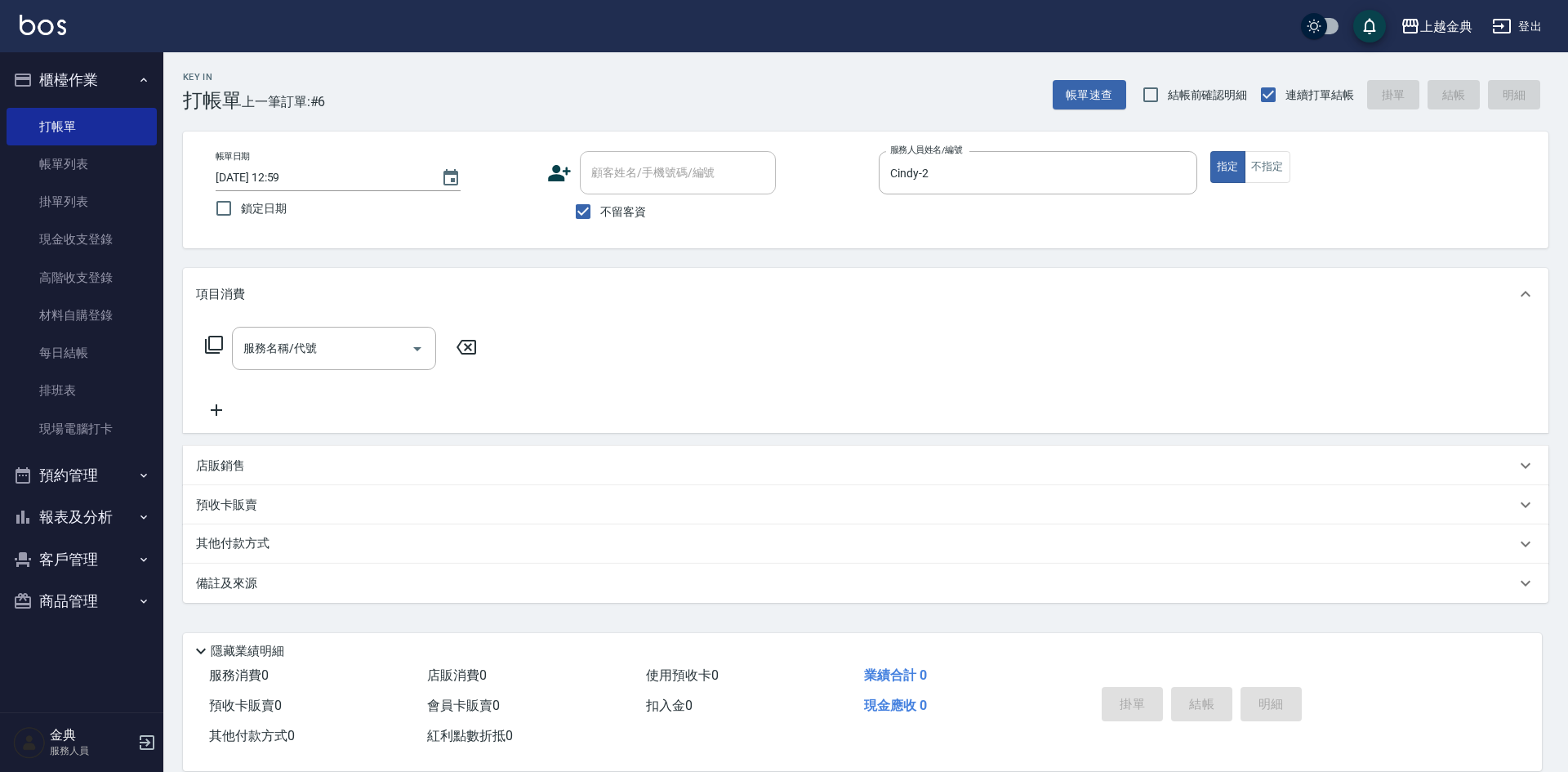
click at [206, 347] on icon at bounding box center [214, 344] width 18 height 18
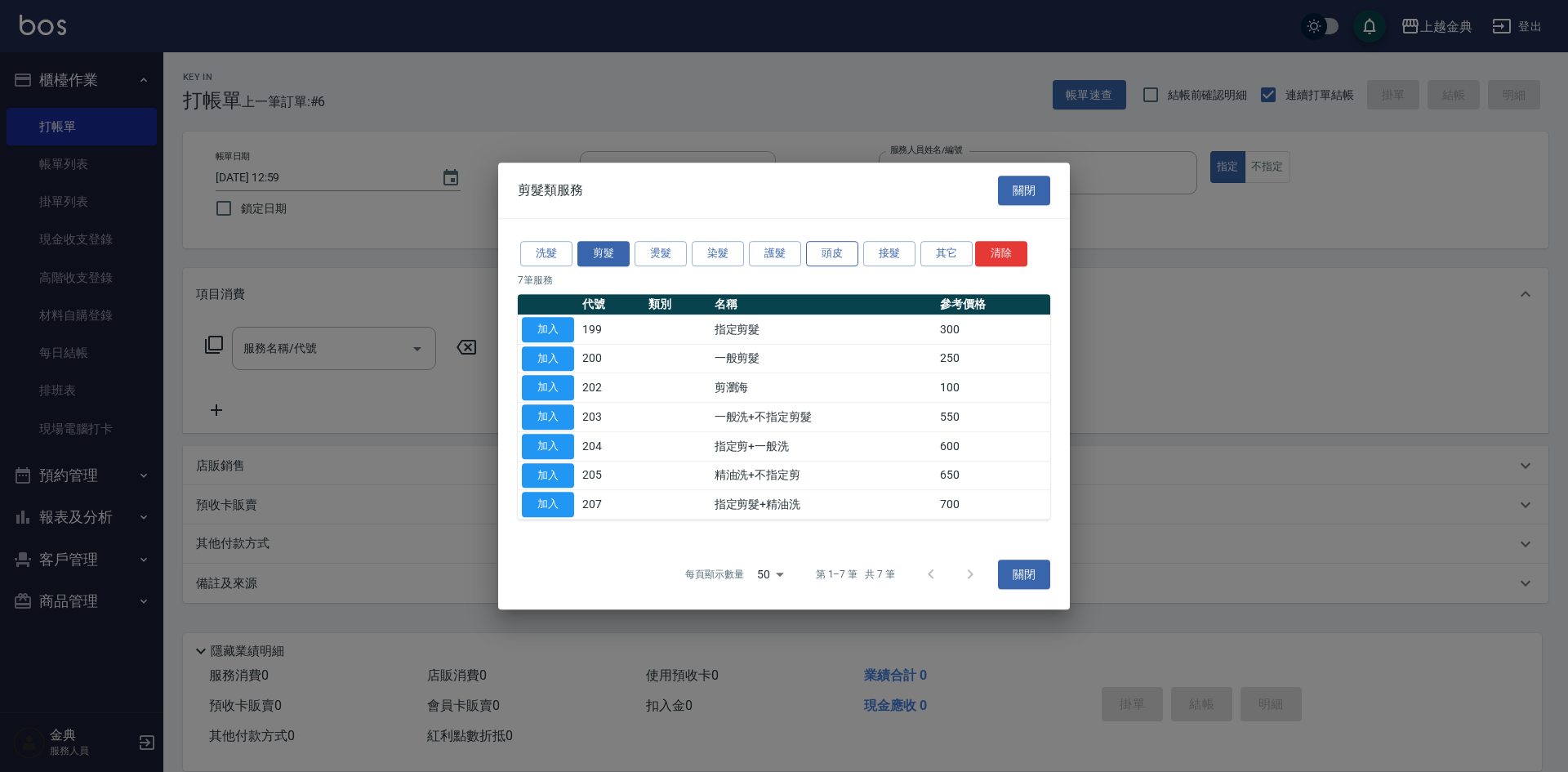
click at [837, 249] on button "頭皮" at bounding box center [832, 253] width 53 height 26
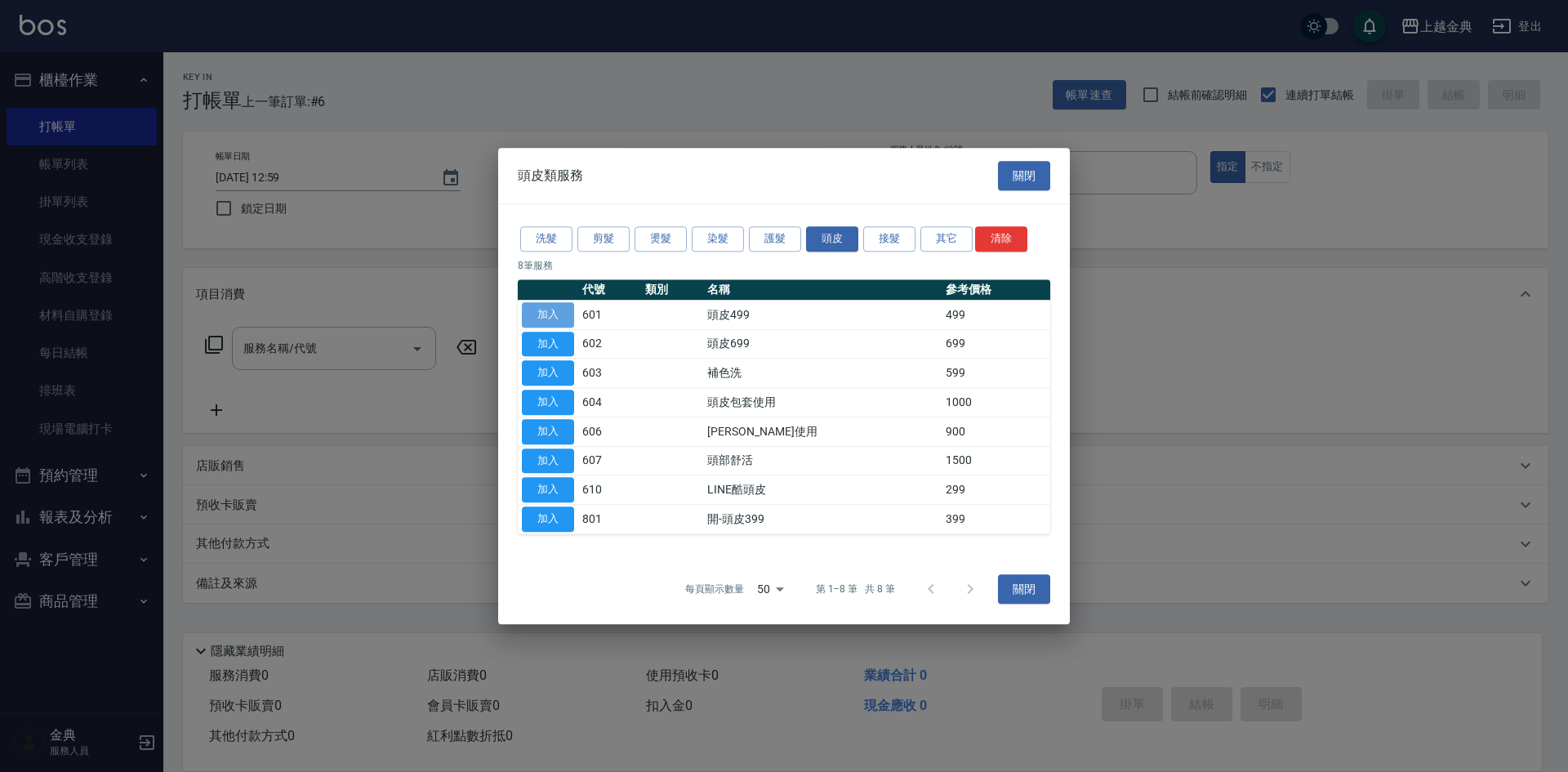
click at [547, 311] on button "加入" at bounding box center [547, 314] width 53 height 26
type input "頭皮499(601)"
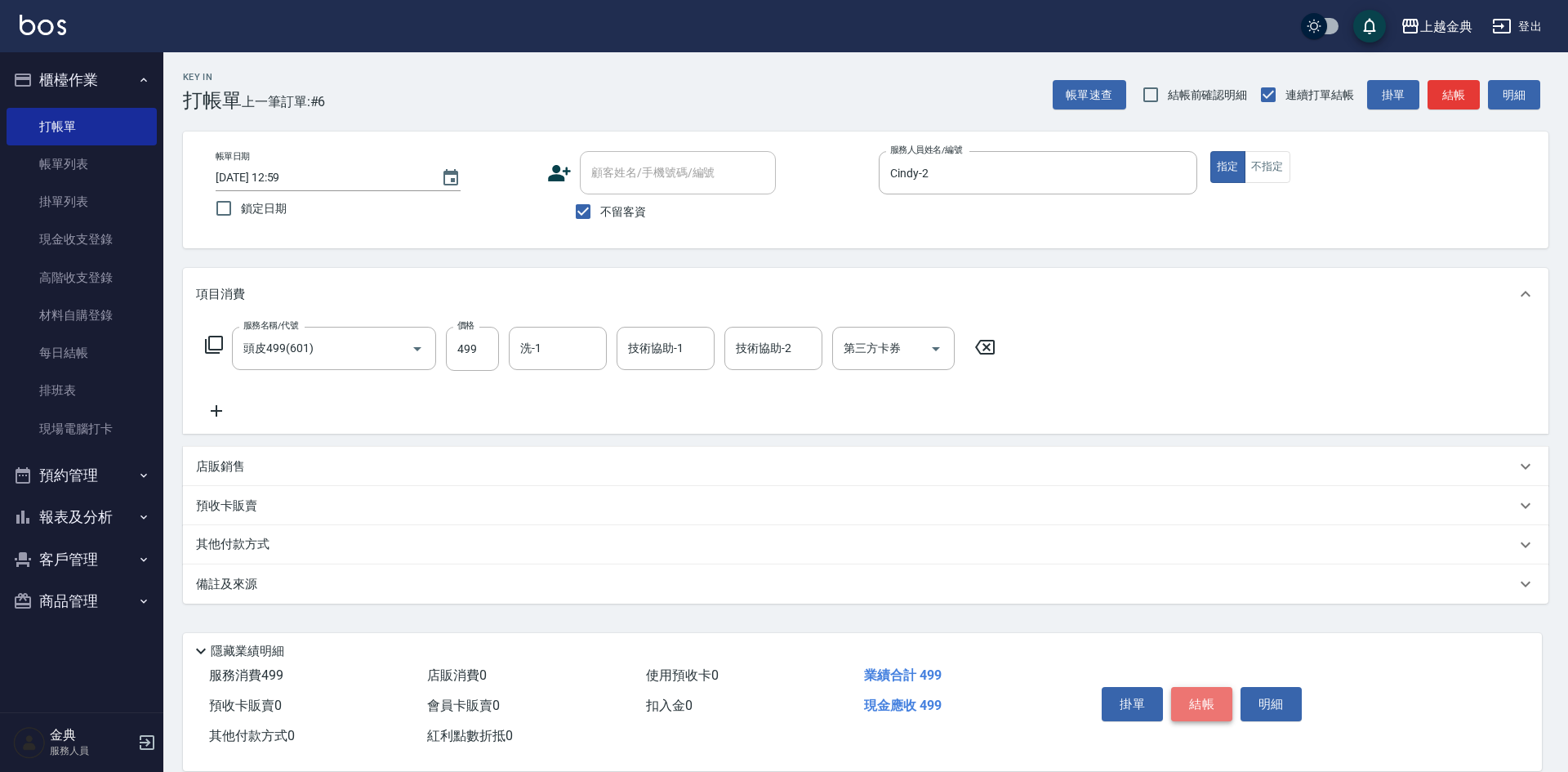
click at [1220, 701] on button "結帳" at bounding box center [1201, 704] width 61 height 34
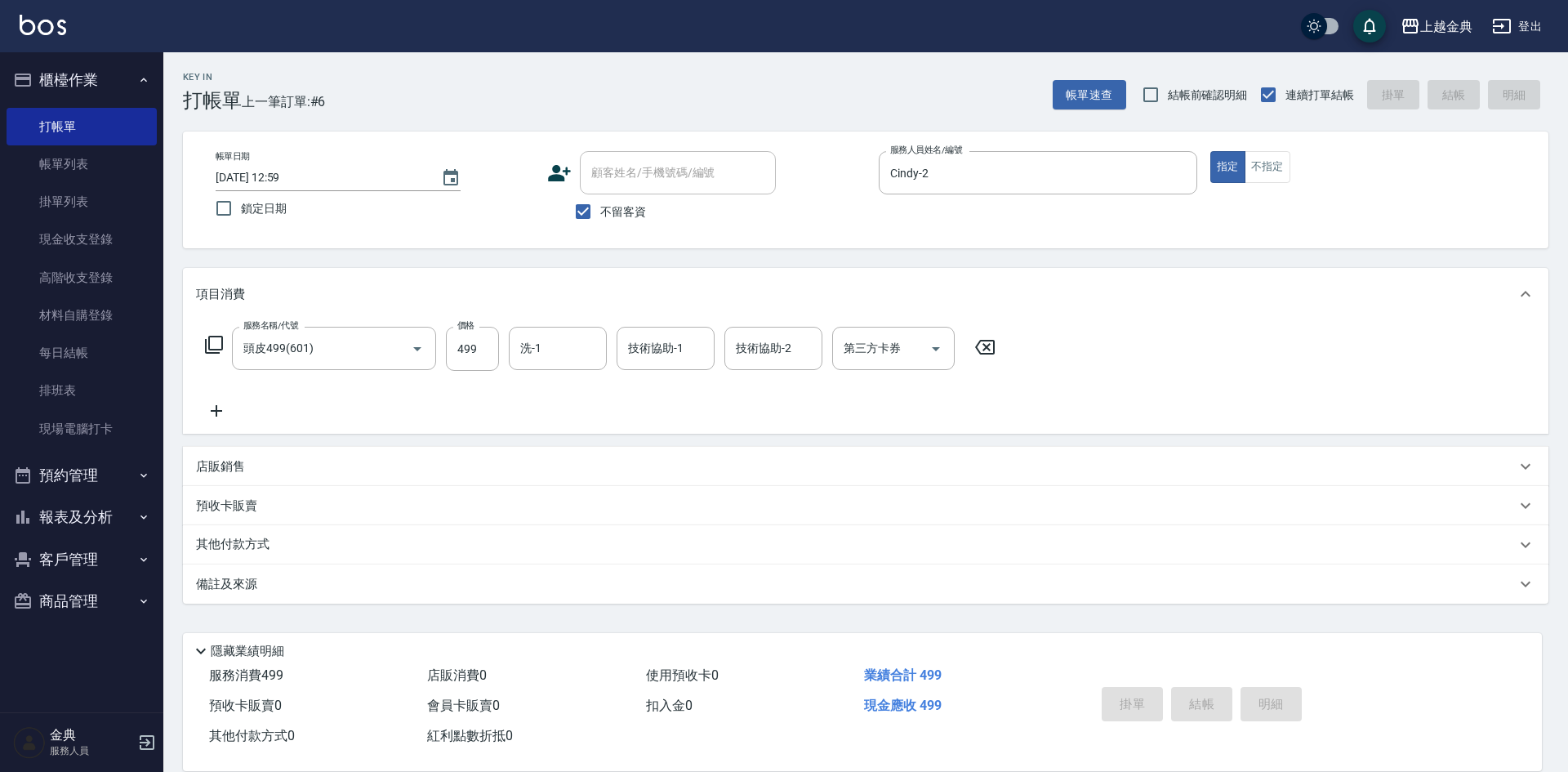
type input "[DATE] 13:00"
